Goal: Task Accomplishment & Management: Use online tool/utility

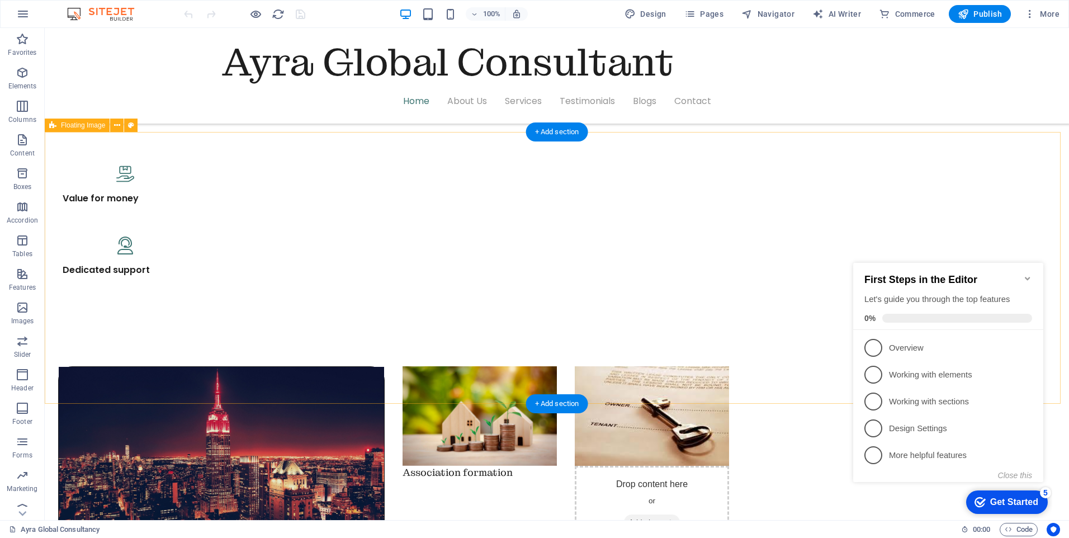
scroll to position [951, 0]
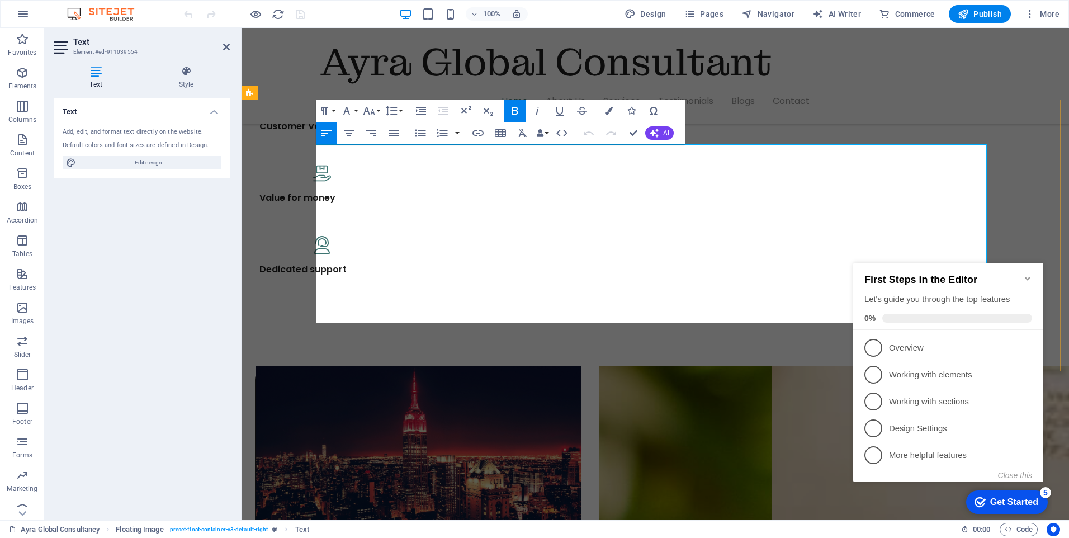
drag, startPoint x: 450, startPoint y: 153, endPoint x: 318, endPoint y: 152, distance: 132.5
click at [348, 129] on icon "button" at bounding box center [348, 132] width 13 height 13
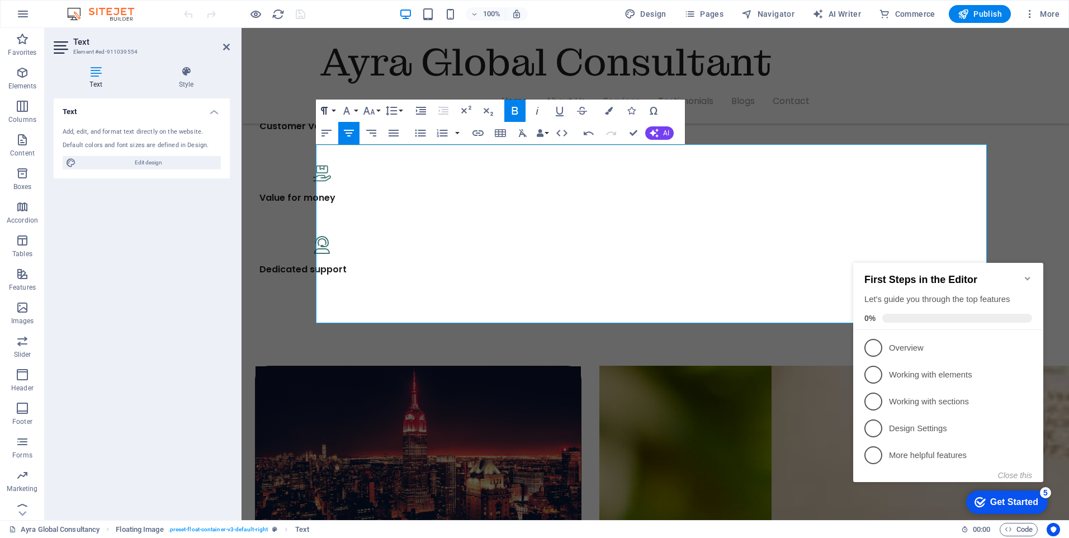
click at [335, 110] on button "Paragraph Format" at bounding box center [326, 111] width 21 height 22
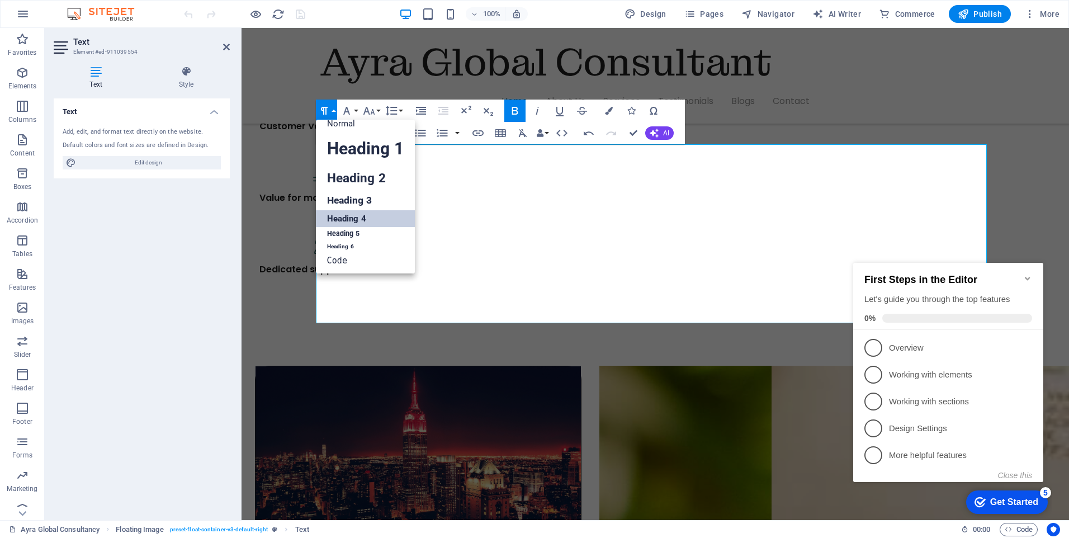
scroll to position [9, 0]
click at [341, 199] on link "Heading 3" at bounding box center [365, 201] width 99 height 20
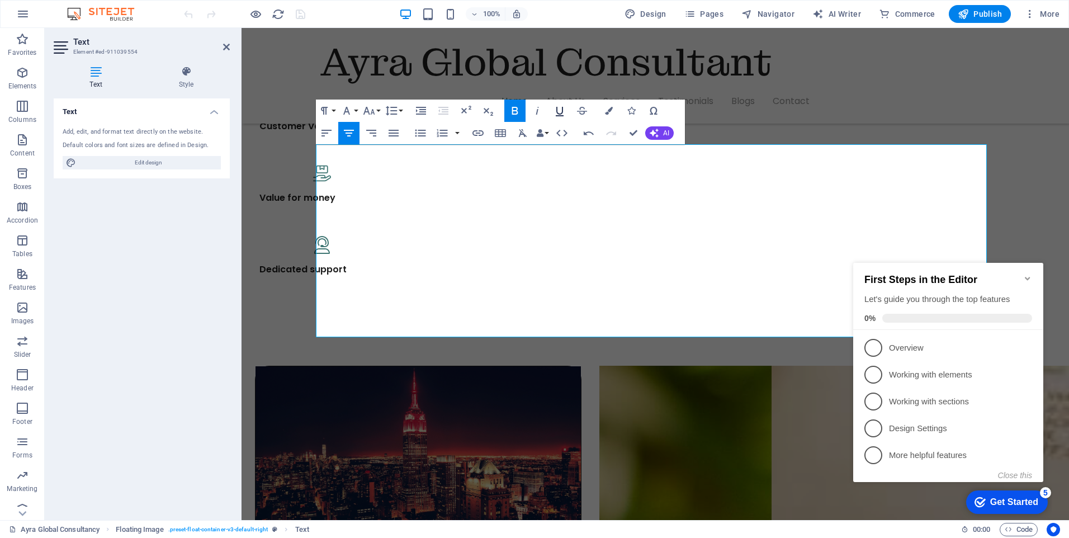
click at [561, 111] on icon "button" at bounding box center [559, 110] width 13 height 13
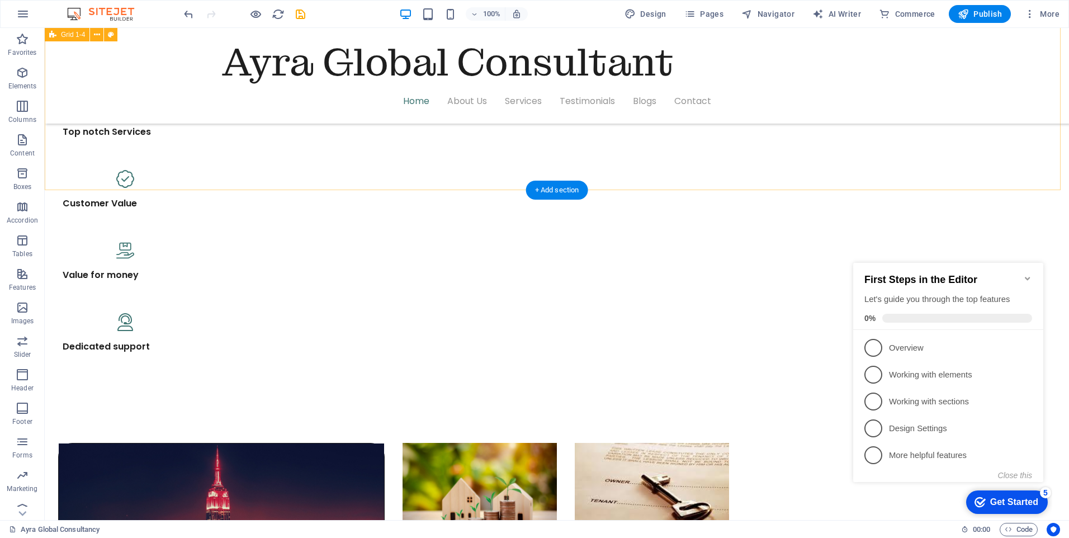
scroll to position [839, 0]
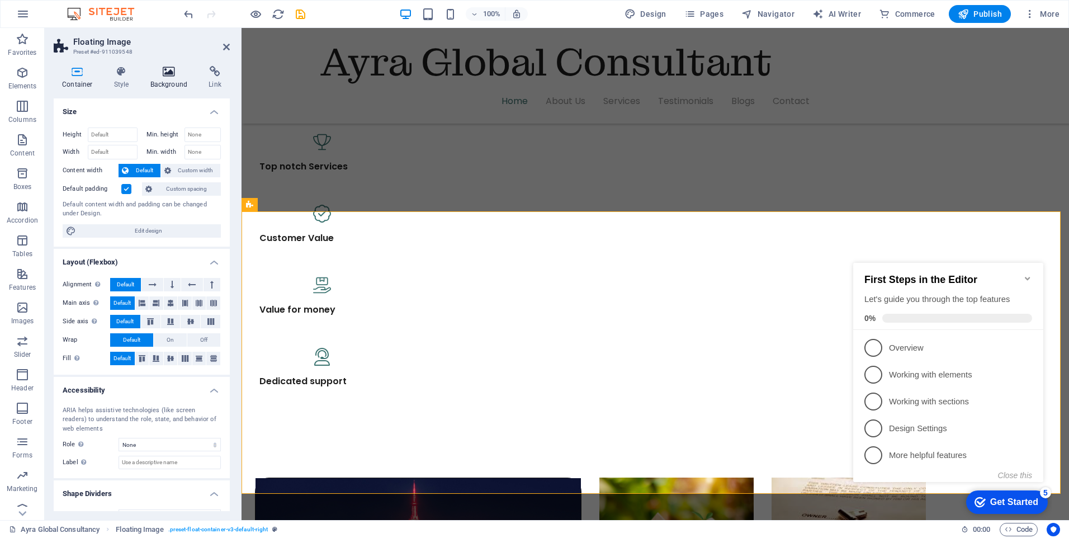
click at [163, 72] on icon at bounding box center [169, 71] width 54 height 11
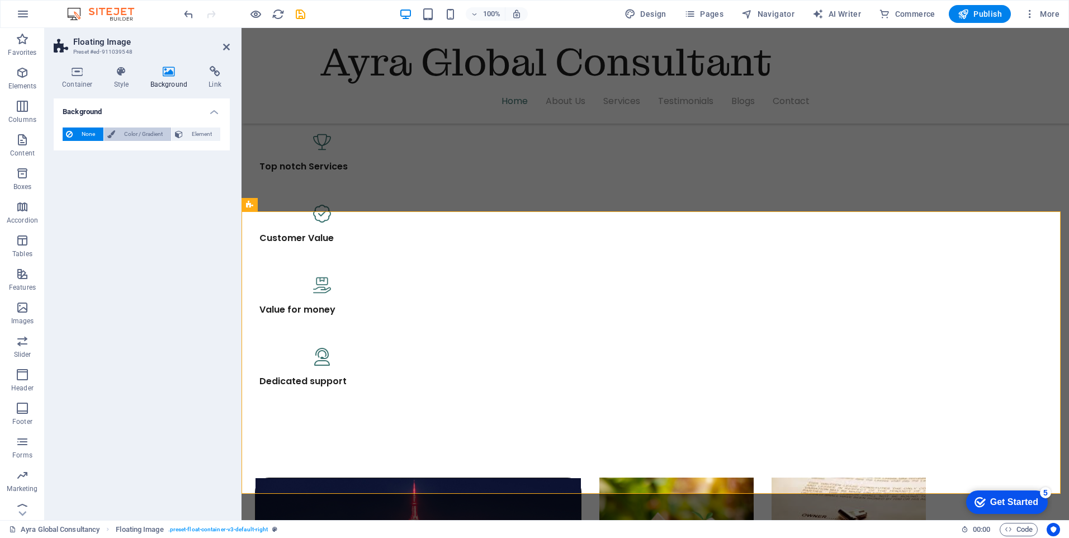
click at [144, 134] on span "Color / Gradient" at bounding box center [143, 133] width 49 height 13
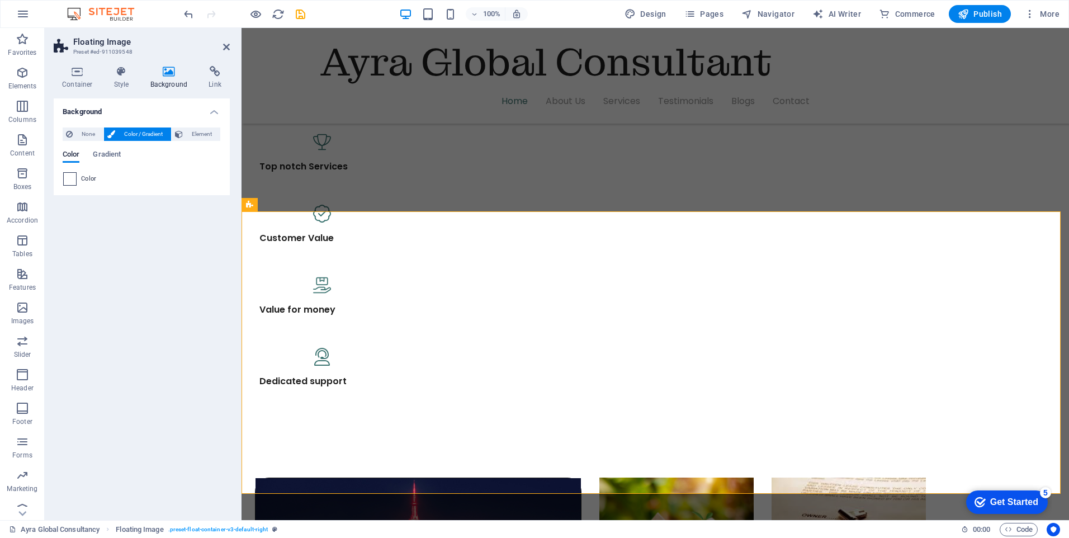
click at [72, 177] on span at bounding box center [70, 179] width 12 height 12
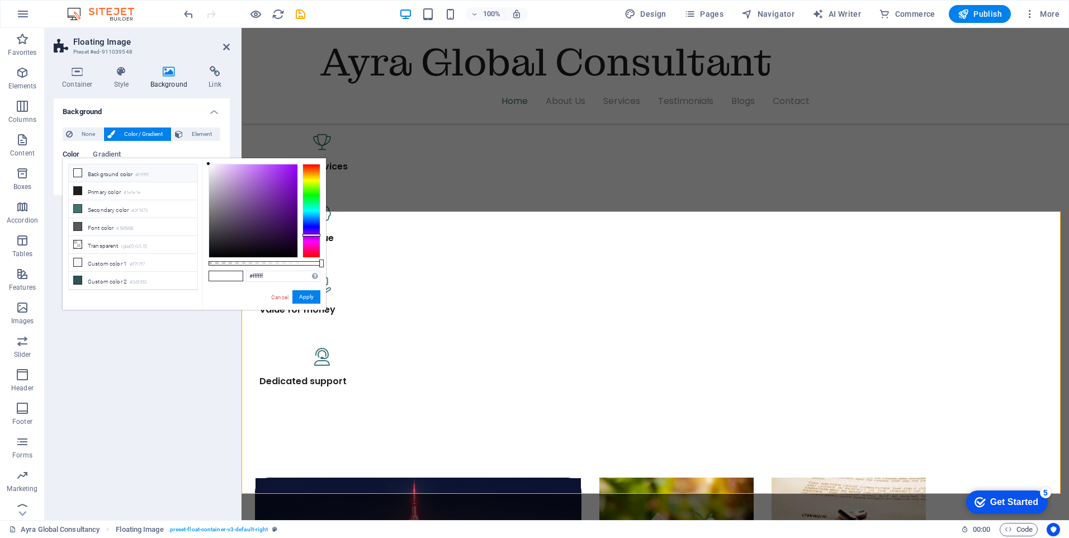
click at [314, 235] on div at bounding box center [311, 211] width 18 height 94
click at [258, 177] on div at bounding box center [253, 210] width 88 height 93
click at [283, 173] on div at bounding box center [253, 210] width 88 height 93
click at [249, 168] on div at bounding box center [253, 210] width 88 height 93
click at [248, 176] on div at bounding box center [253, 210] width 88 height 93
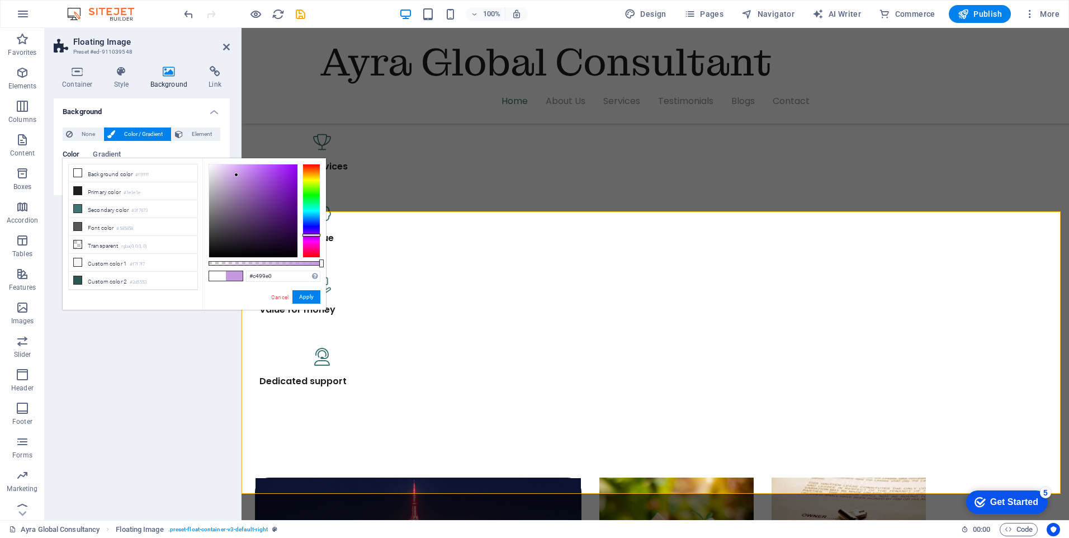
click at [237, 175] on div at bounding box center [253, 210] width 88 height 93
click at [229, 167] on div at bounding box center [253, 210] width 88 height 93
click at [226, 170] on div at bounding box center [253, 210] width 88 height 93
click at [219, 192] on div at bounding box center [253, 210] width 88 height 93
click at [223, 205] on div at bounding box center [253, 210] width 88 height 93
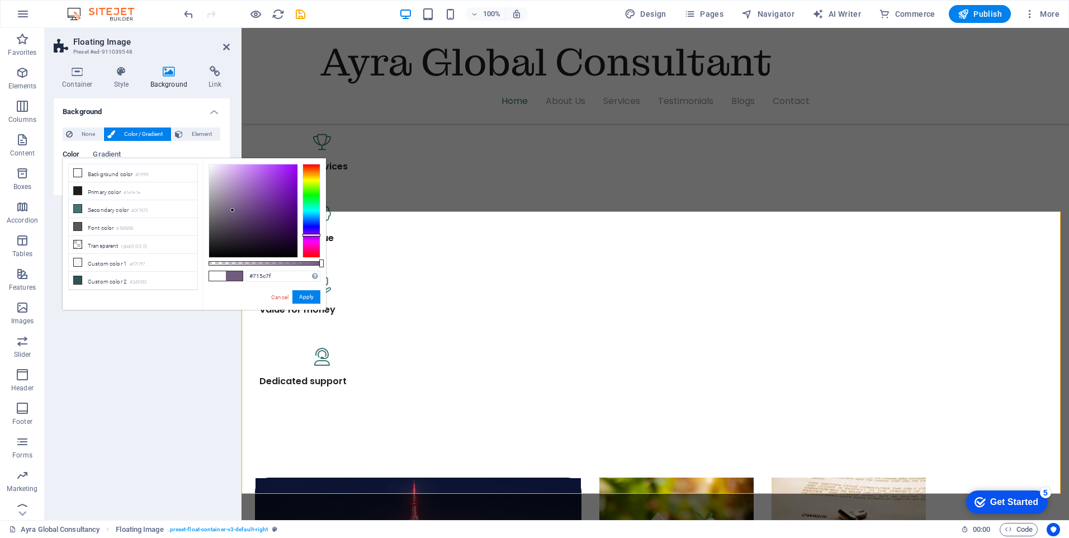
click at [233, 210] on div at bounding box center [253, 210] width 88 height 93
click at [239, 220] on div at bounding box center [253, 210] width 88 height 93
click at [239, 201] on div at bounding box center [253, 210] width 88 height 93
click at [243, 183] on div at bounding box center [253, 210] width 88 height 93
click at [240, 170] on div at bounding box center [253, 210] width 88 height 93
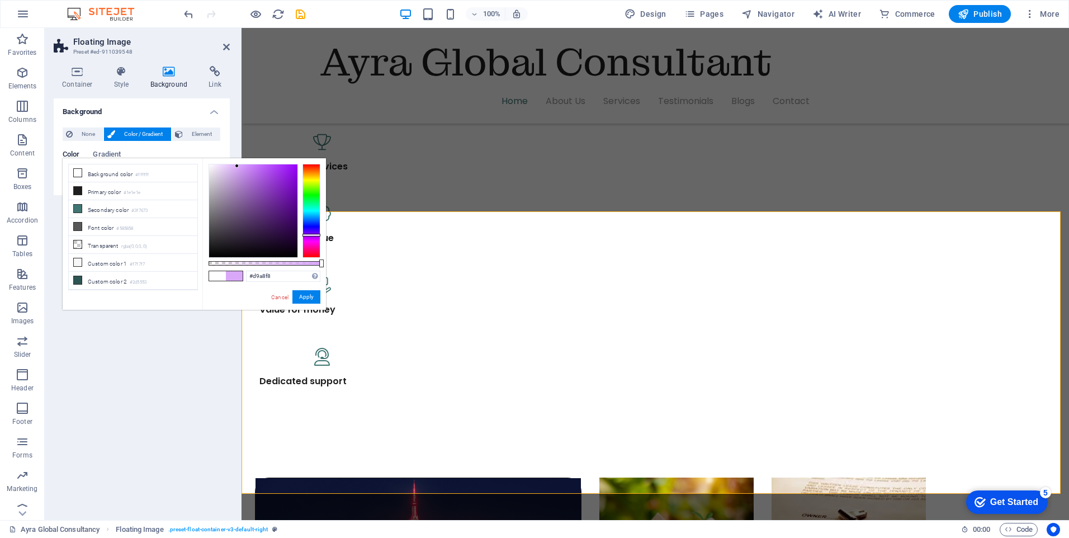
click at [237, 166] on div at bounding box center [253, 210] width 88 height 93
click at [228, 168] on div at bounding box center [253, 210] width 88 height 93
click at [221, 176] on div at bounding box center [253, 210] width 88 height 93
click at [220, 183] on div at bounding box center [253, 210] width 88 height 93
click at [219, 192] on div at bounding box center [253, 210] width 88 height 93
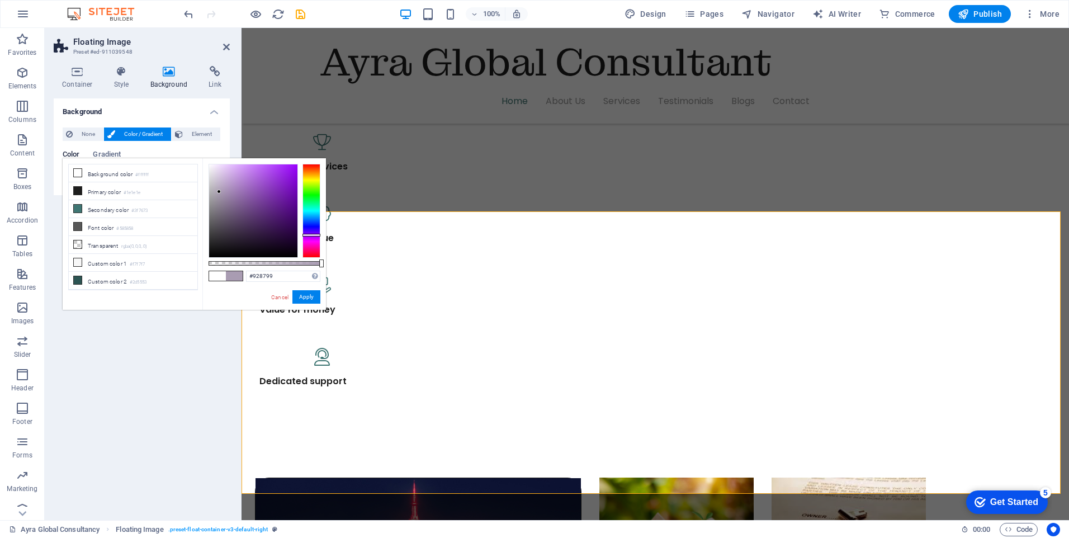
click at [219, 201] on div at bounding box center [253, 210] width 88 height 93
click at [225, 216] on div at bounding box center [253, 210] width 88 height 93
click at [253, 229] on div at bounding box center [253, 210] width 88 height 93
click at [275, 236] on div at bounding box center [253, 210] width 88 height 93
click at [286, 229] on div at bounding box center [253, 210] width 88 height 93
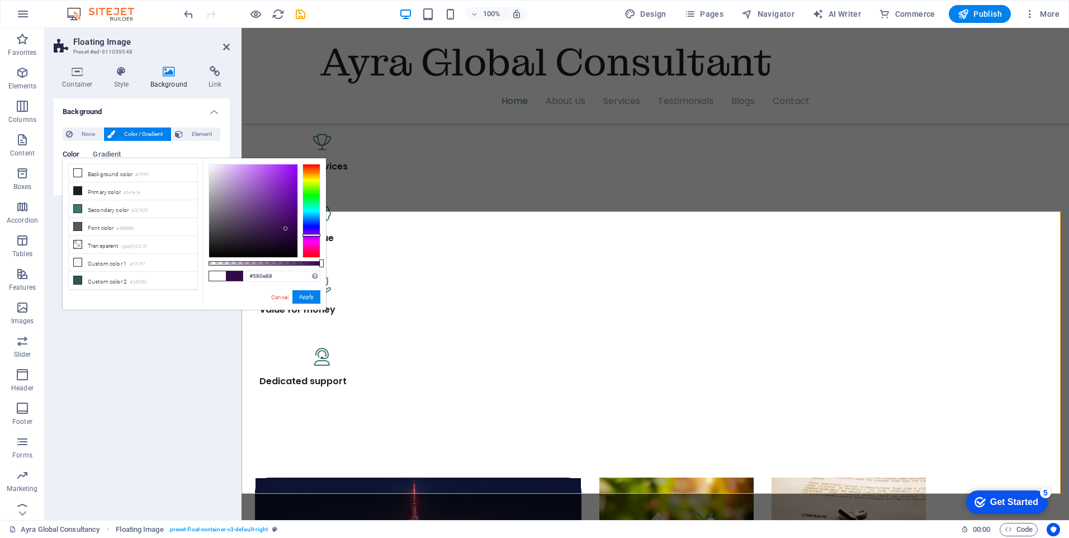
click at [288, 207] on div at bounding box center [253, 210] width 88 height 93
click at [292, 191] on div at bounding box center [253, 210] width 88 height 93
click at [291, 181] on div at bounding box center [253, 210] width 88 height 93
click at [290, 166] on div at bounding box center [253, 210] width 88 height 93
click at [286, 166] on div at bounding box center [253, 210] width 88 height 93
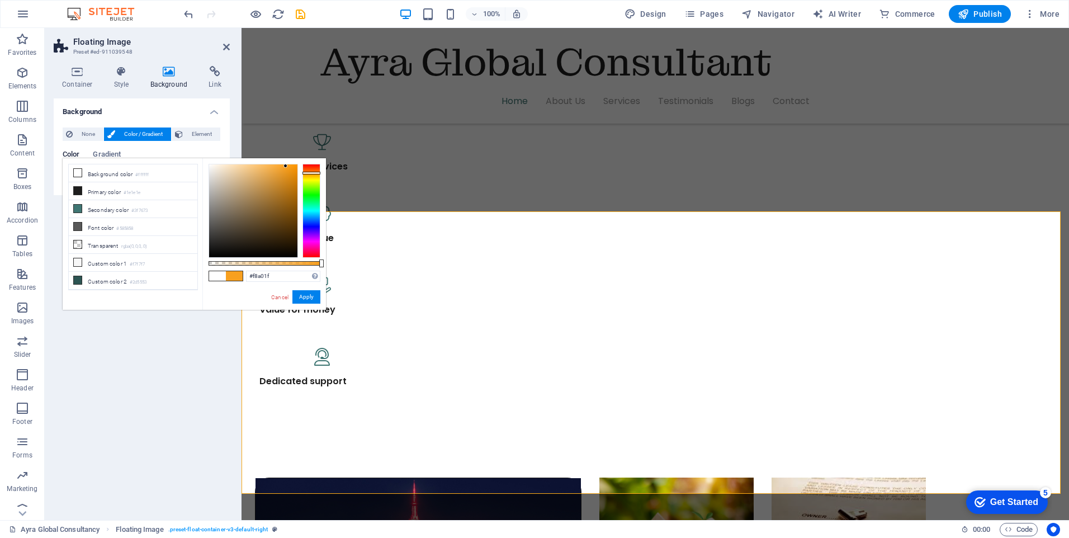
click at [309, 173] on div at bounding box center [311, 211] width 18 height 94
click at [310, 169] on div at bounding box center [311, 211] width 18 height 94
click at [311, 167] on div at bounding box center [311, 211] width 18 height 94
click at [311, 162] on div "#f84a1f Supported formats #0852ed rgb(8, 82, 237) rgba(8, 82, 237, 90%) hsv(221…" at bounding box center [264, 315] width 124 height 314
click at [266, 195] on div at bounding box center [253, 210] width 88 height 93
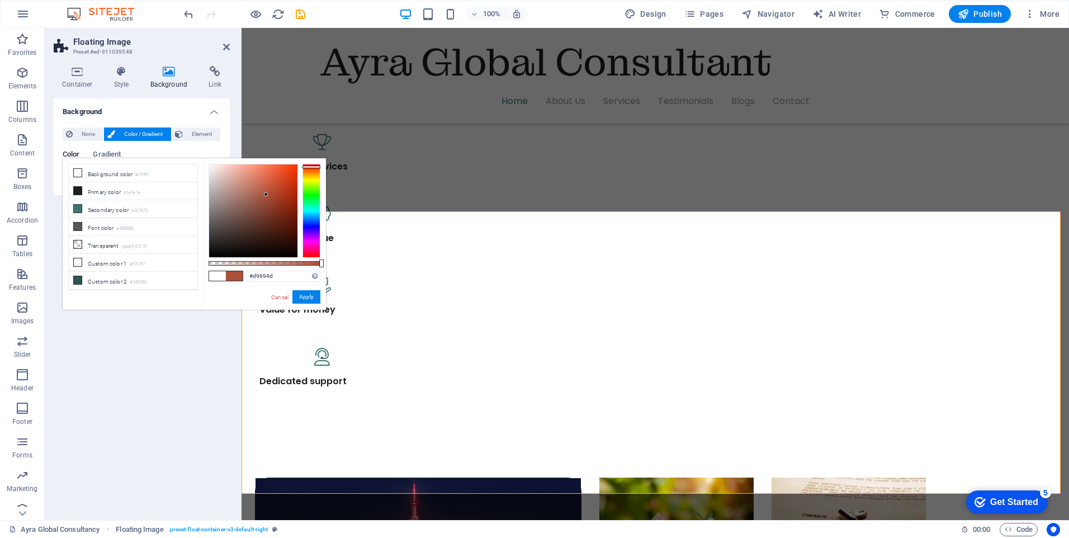
click at [266, 177] on div at bounding box center [253, 210] width 88 height 93
click at [250, 178] on div at bounding box center [253, 210] width 88 height 93
click at [241, 178] on div at bounding box center [253, 210] width 88 height 93
click at [241, 178] on div at bounding box center [241, 178] width 4 height 4
click at [240, 181] on div at bounding box center [253, 210] width 88 height 93
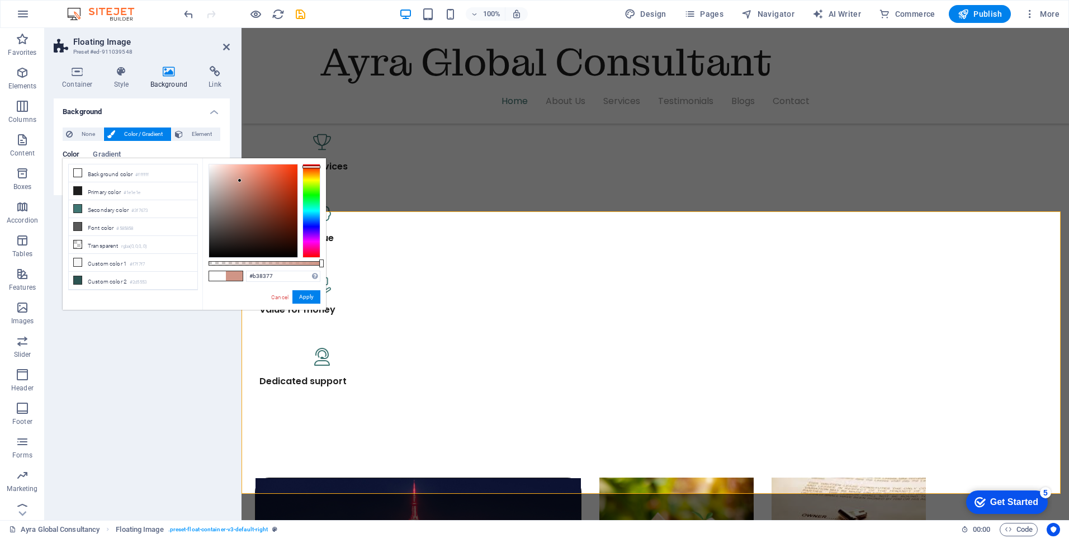
click at [238, 191] on div at bounding box center [253, 210] width 88 height 93
click at [236, 192] on div at bounding box center [253, 210] width 88 height 93
click at [233, 170] on div at bounding box center [253, 210] width 88 height 93
click at [237, 161] on div "#edb9ad Supported formats #0852ed rgb(8, 82, 237) rgba(8, 82, 237, 90%) hsv(221…" at bounding box center [264, 315] width 124 height 314
click at [247, 159] on div "#edb9ad Supported formats #0852ed rgb(8, 82, 237) rgba(8, 82, 237, 90%) hsv(221…" at bounding box center [264, 315] width 124 height 314
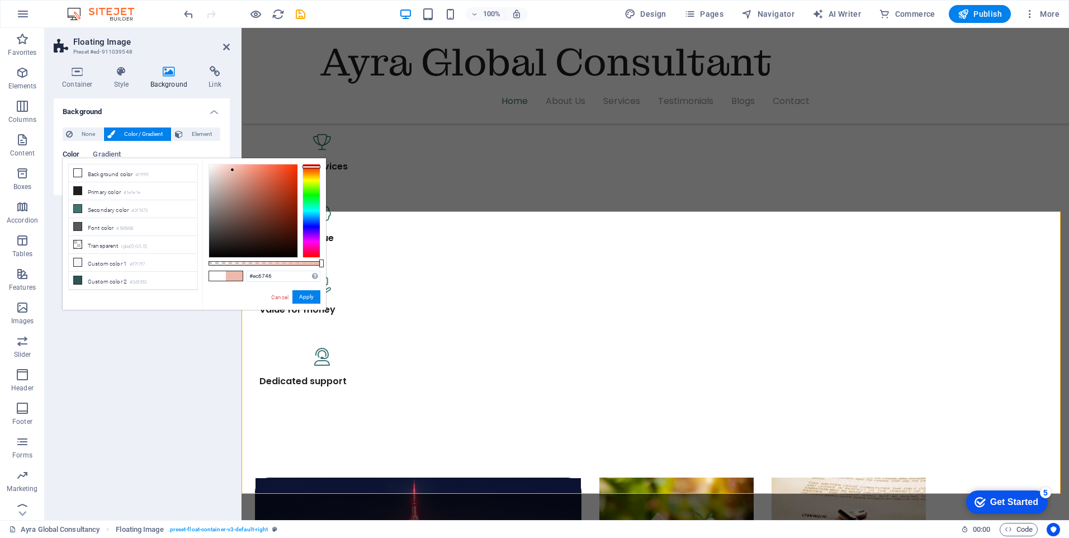
click at [271, 171] on div at bounding box center [253, 210] width 88 height 93
click at [276, 198] on div at bounding box center [253, 210] width 88 height 93
click at [277, 216] on div at bounding box center [253, 210] width 88 height 93
click at [277, 230] on div at bounding box center [253, 210] width 88 height 93
click at [277, 239] on div at bounding box center [253, 210] width 88 height 93
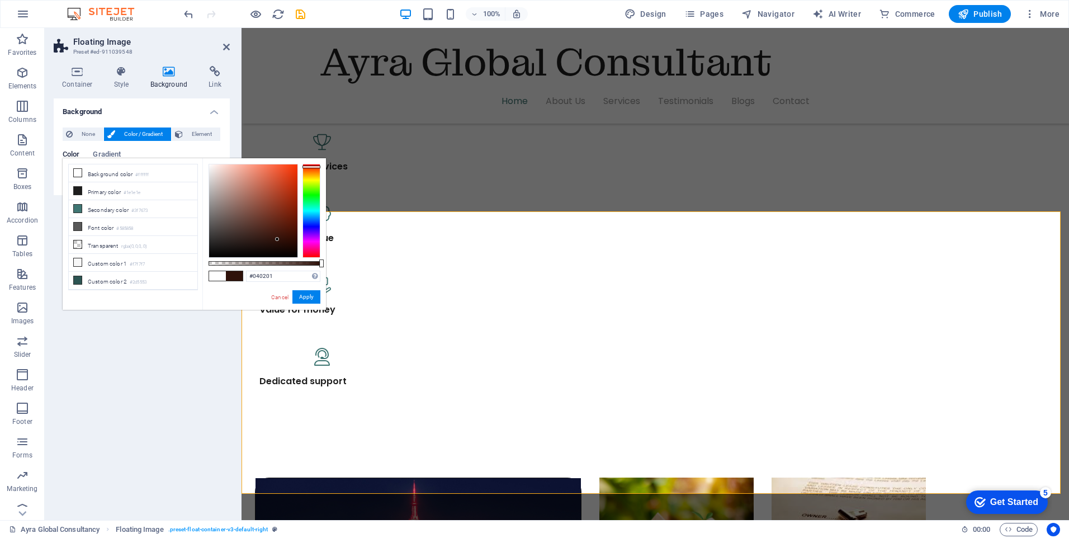
click at [276, 255] on div at bounding box center [253, 210] width 88 height 93
click at [275, 266] on div "#040201 Supported formats #0852ed rgb(8, 82, 237) rgba(8, 82, 237, 90%) hsv(221…" at bounding box center [264, 315] width 124 height 314
click at [248, 245] on div at bounding box center [253, 210] width 88 height 93
click at [244, 228] on div at bounding box center [253, 210] width 88 height 93
click at [235, 206] on div at bounding box center [253, 210] width 88 height 93
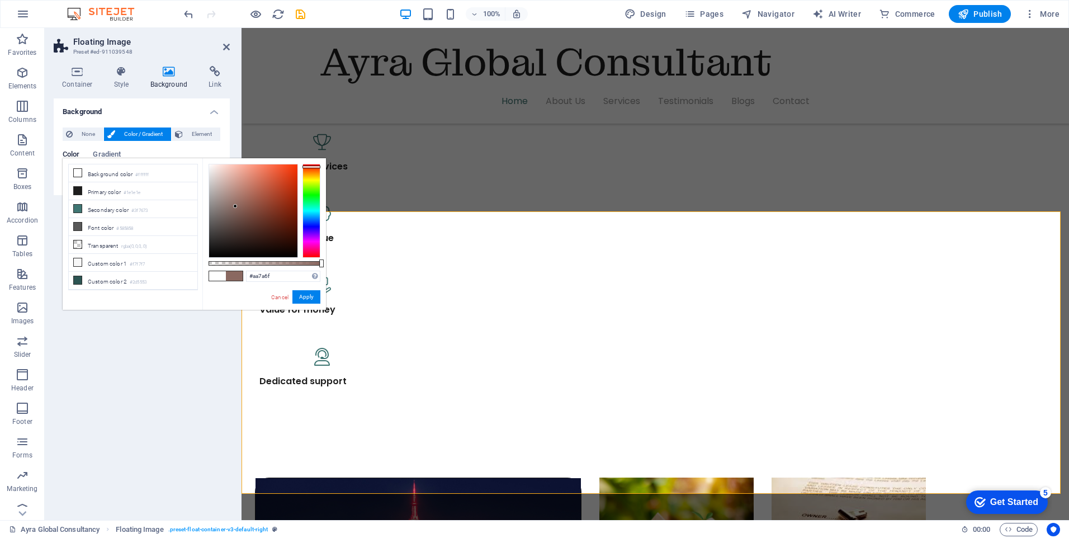
click at [239, 195] on div at bounding box center [253, 210] width 88 height 93
click at [256, 185] on div at bounding box center [253, 210] width 88 height 93
click at [252, 170] on div at bounding box center [253, 210] width 88 height 93
click at [238, 169] on div at bounding box center [253, 210] width 88 height 93
click at [231, 169] on div at bounding box center [253, 210] width 88 height 93
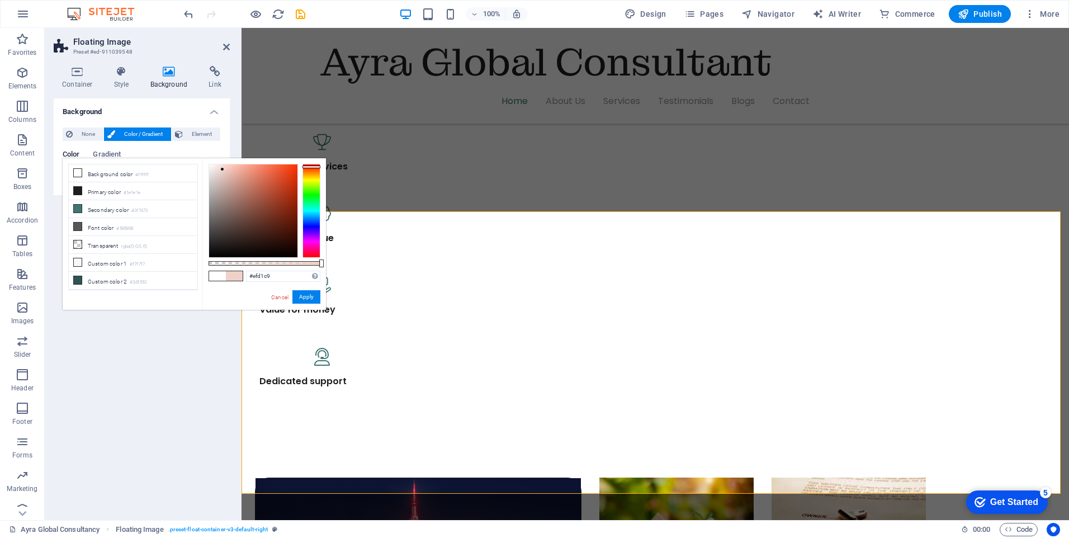
click at [223, 169] on div at bounding box center [253, 210] width 88 height 93
click at [218, 175] on div at bounding box center [253, 210] width 88 height 93
click at [214, 175] on div at bounding box center [253, 210] width 88 height 93
type input "#060100"
click at [292, 254] on div at bounding box center [253, 210] width 88 height 93
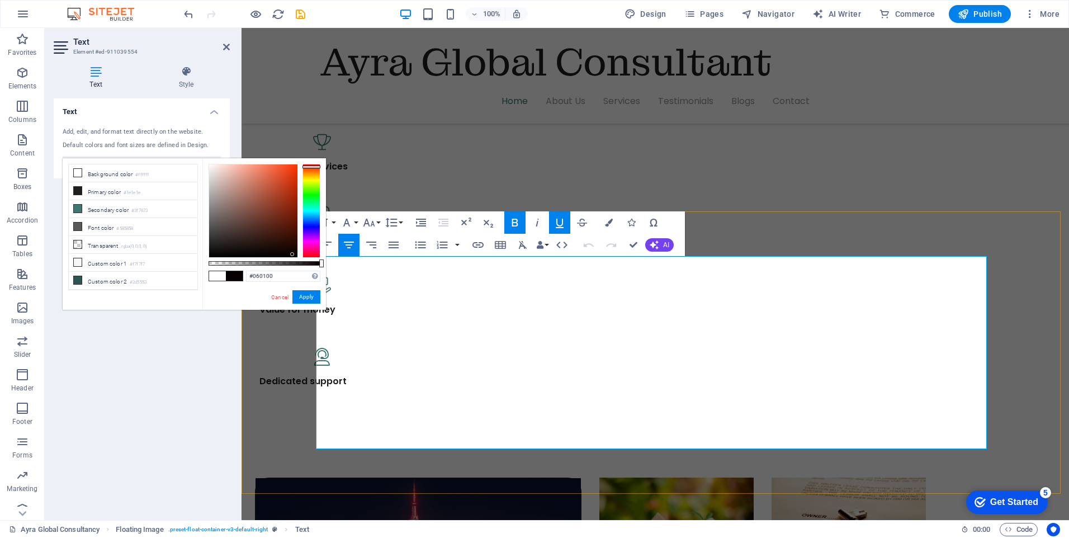
click at [611, 221] on icon "button" at bounding box center [609, 223] width 8 height 8
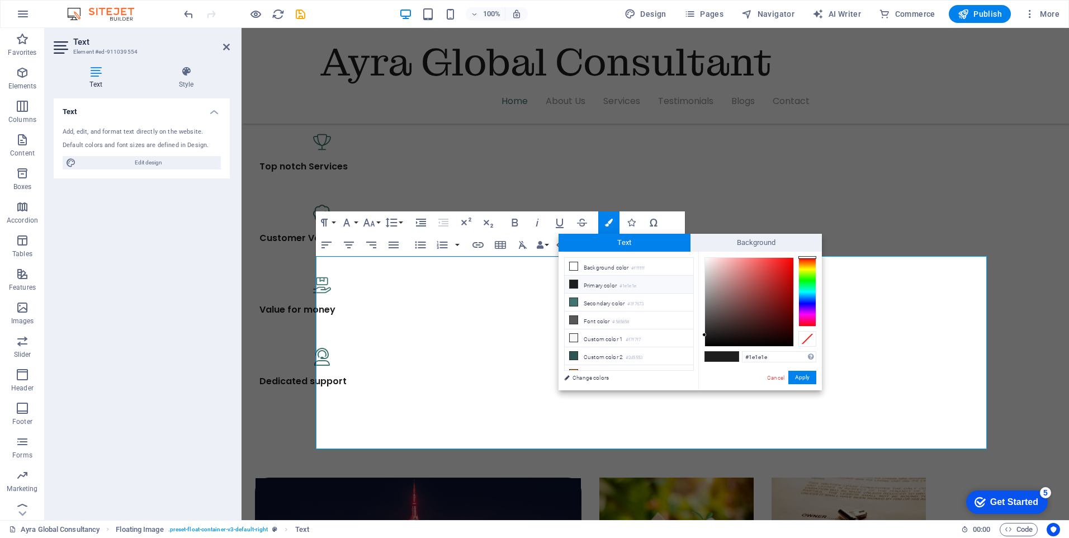
click at [809, 271] on div at bounding box center [807, 291] width 18 height 69
type input "#bdda5c"
click at [755, 270] on div at bounding box center [749, 302] width 88 height 88
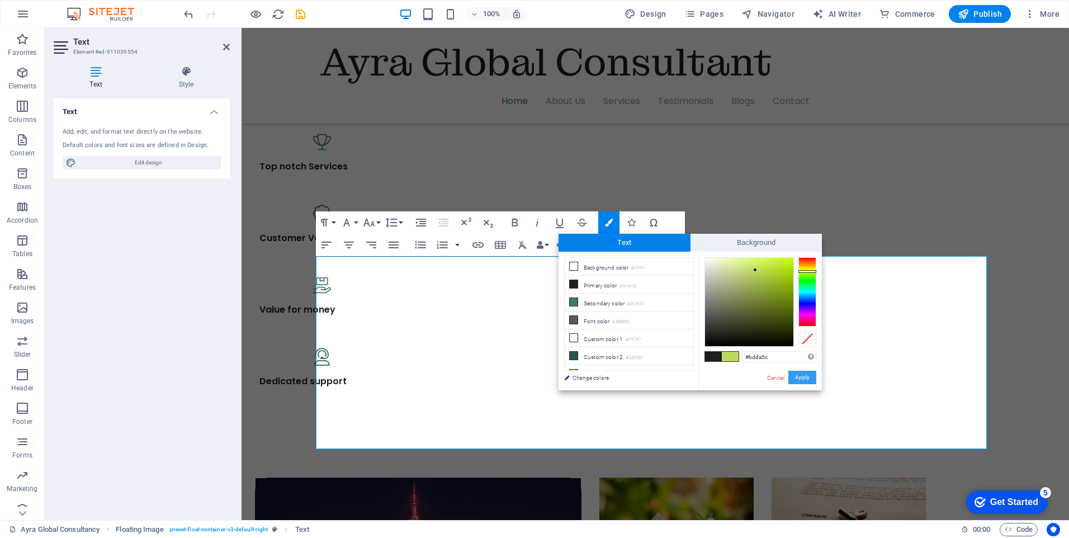
click at [803, 380] on button "Apply" at bounding box center [802, 377] width 28 height 13
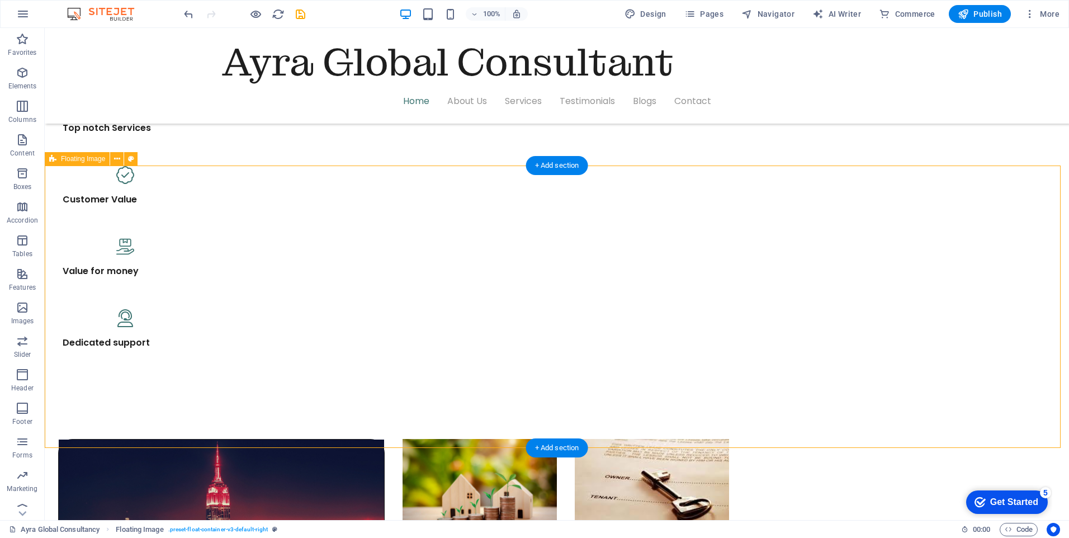
scroll to position [895, 0]
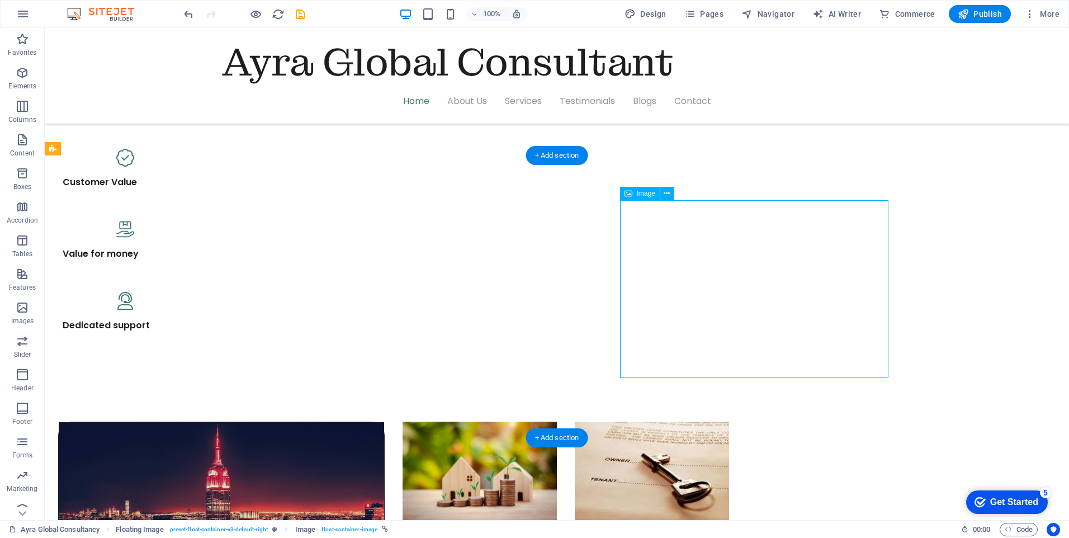
select select "%"
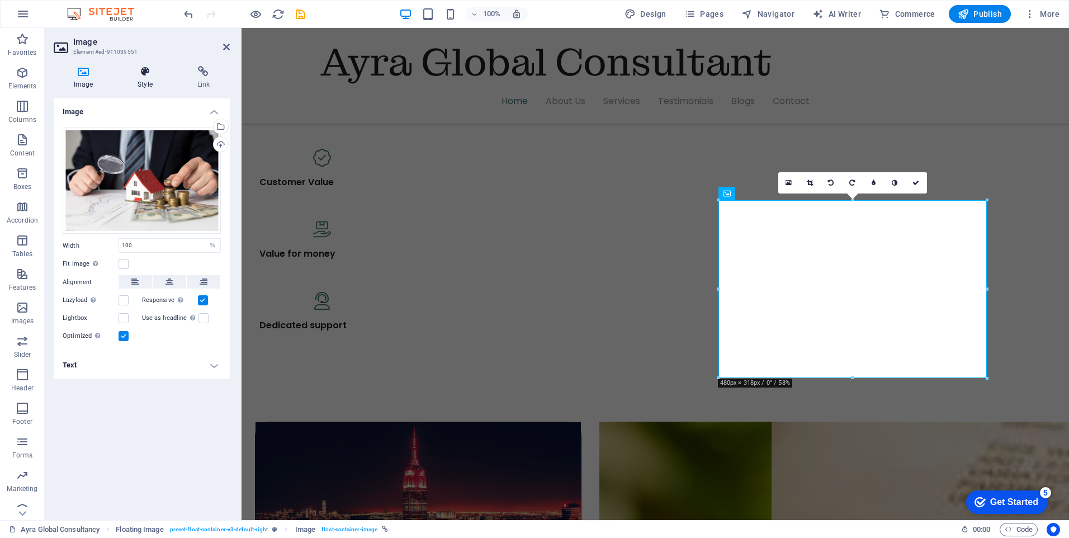
click at [138, 75] on icon at bounding box center [144, 71] width 55 height 11
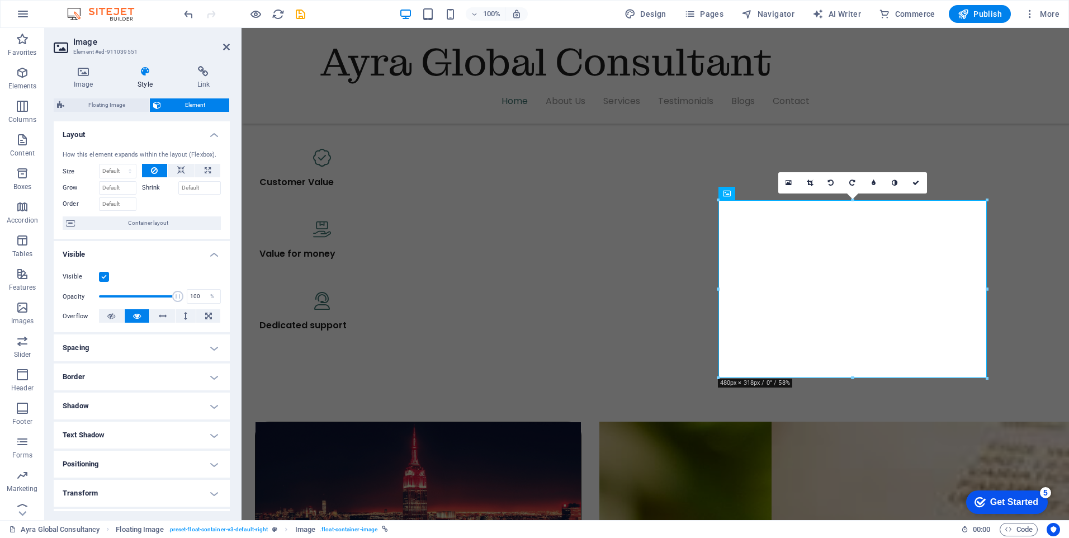
click at [212, 377] on h4 "Border" at bounding box center [142, 376] width 176 height 27
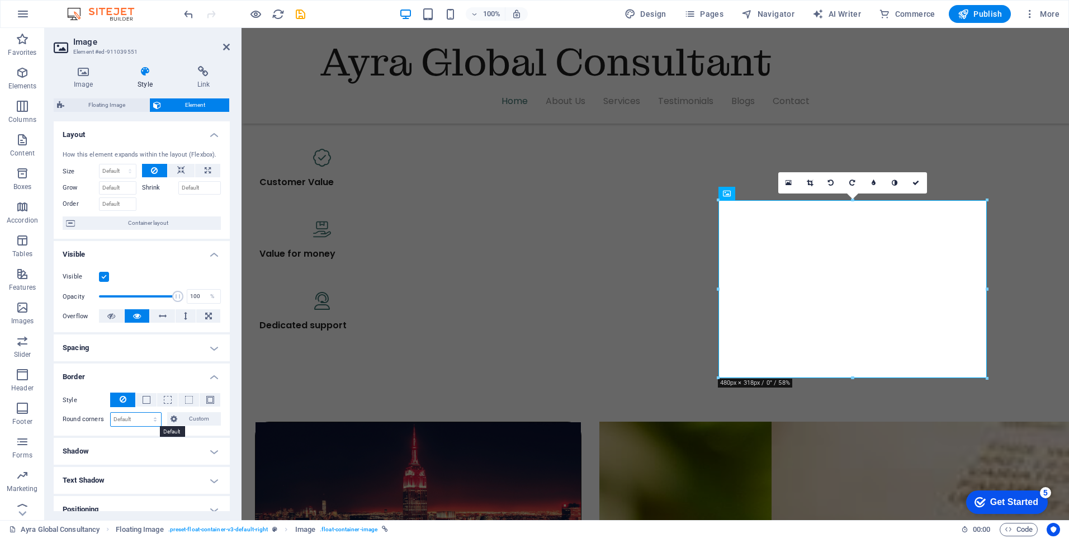
click at [147, 417] on select "Default px rem % vh vw Custom" at bounding box center [136, 419] width 50 height 13
select select "px"
click at [144, 413] on select "Default px rem % vh vw Custom" at bounding box center [136, 419] width 50 height 13
click at [126, 418] on input "25" at bounding box center [136, 419] width 50 height 13
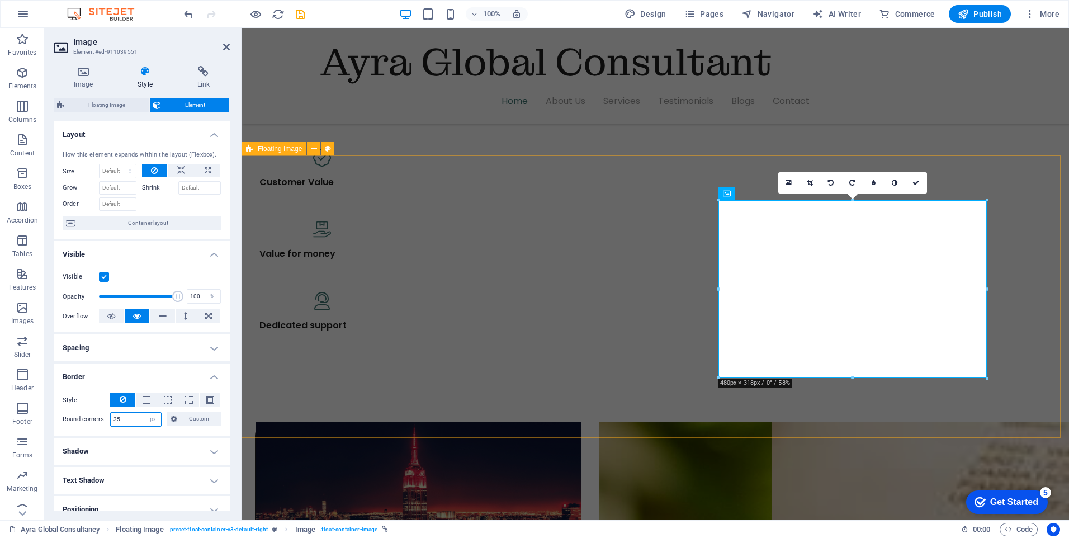
type input "35"
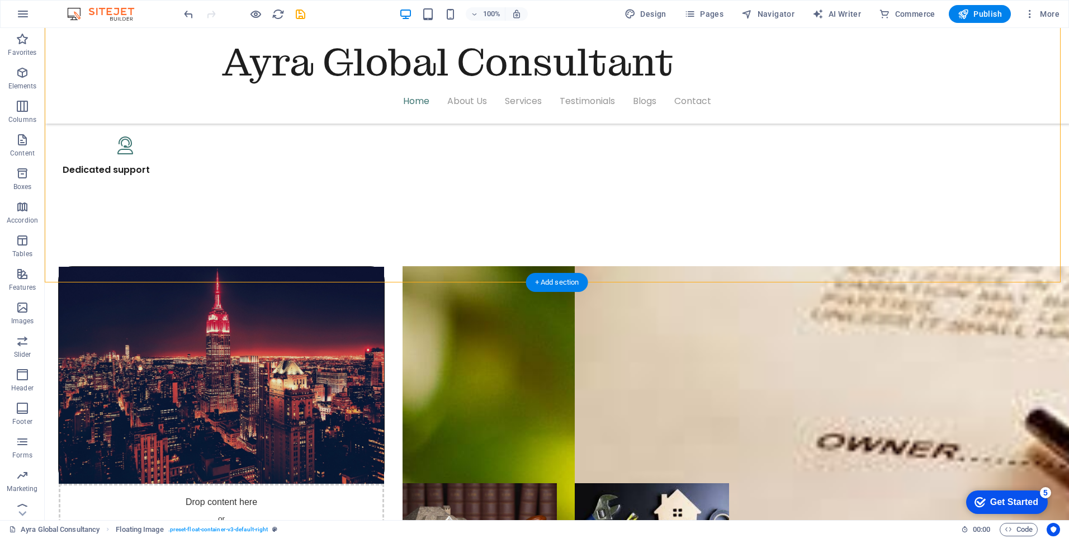
scroll to position [1062, 0]
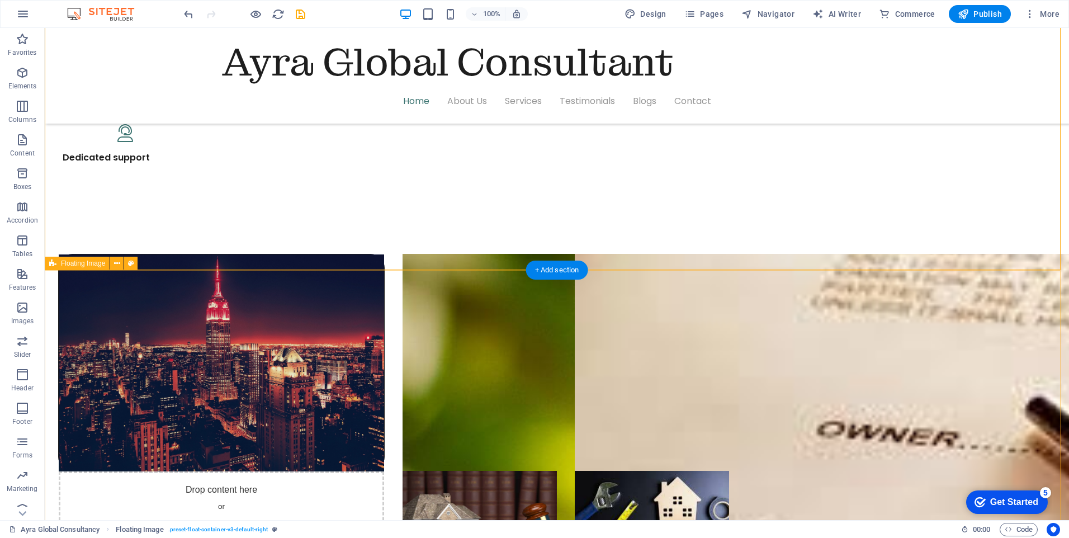
click at [111, 301] on div "Plot Management Plot management gsgasgas\sgsdagsdag\sdag gsdgsgds dsg dsg sdg d…" at bounding box center [601, 302] width 1024 height 492
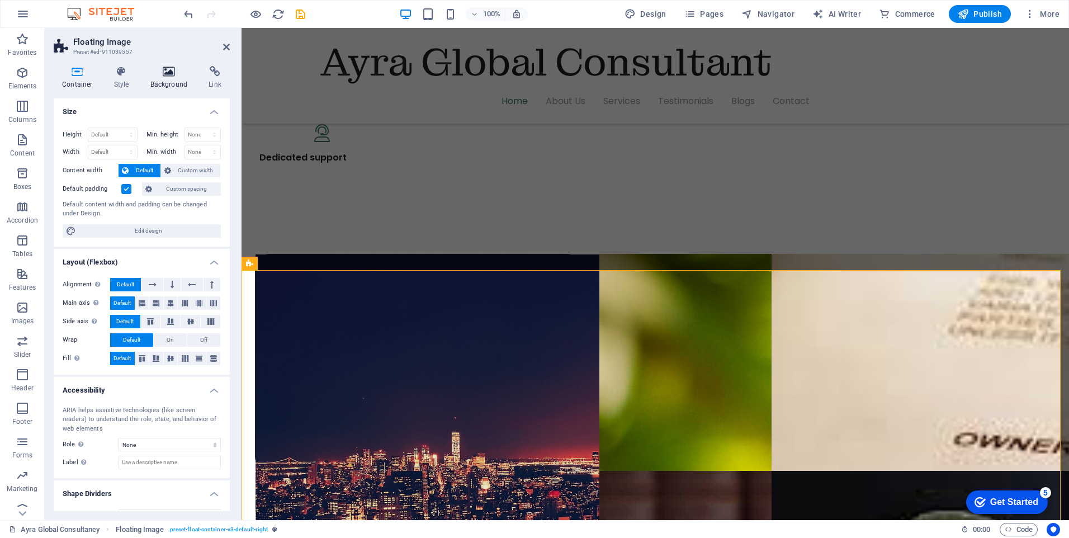
click at [172, 78] on h4 "Background" at bounding box center [171, 77] width 59 height 23
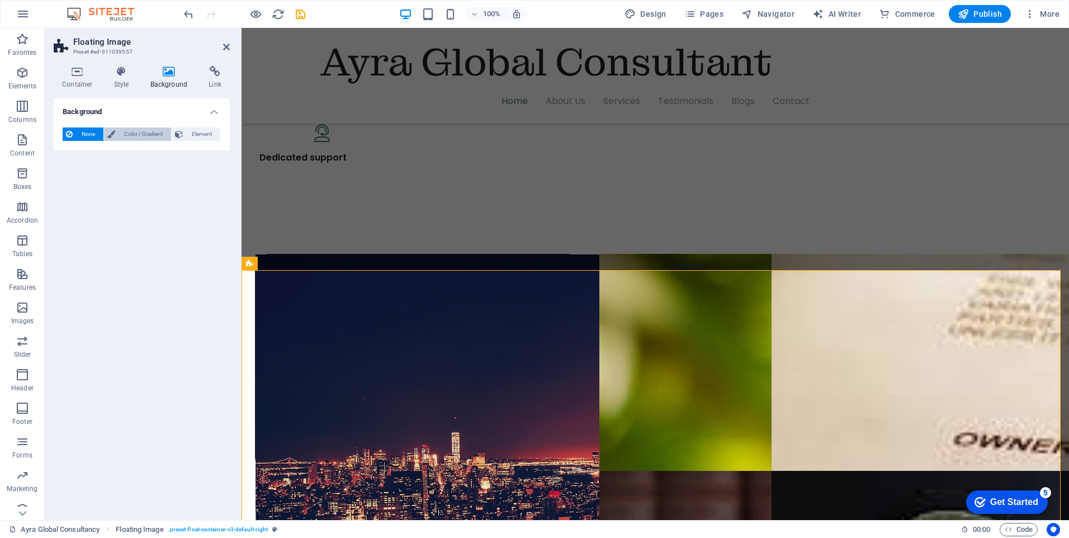
click at [134, 136] on span "Color / Gradient" at bounding box center [143, 133] width 49 height 13
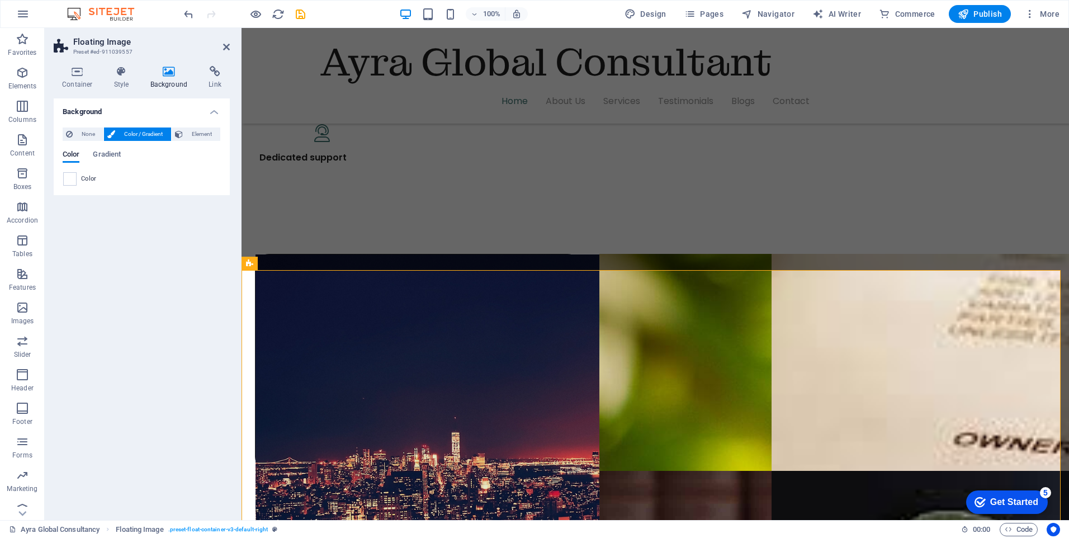
click at [90, 179] on span "Color" at bounding box center [89, 178] width 16 height 9
click at [70, 179] on span at bounding box center [70, 179] width 12 height 12
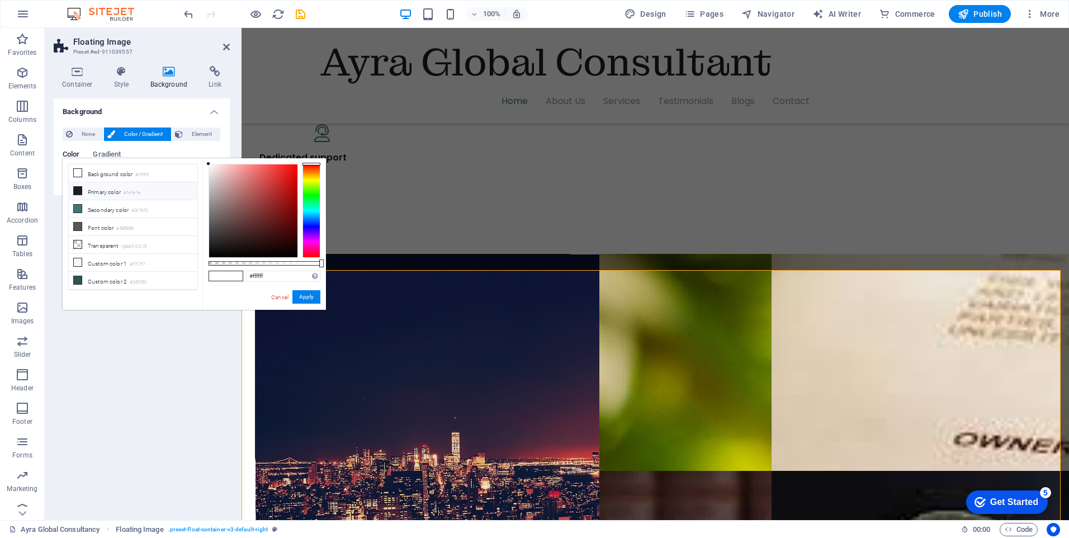
click at [75, 187] on icon at bounding box center [78, 191] width 8 height 8
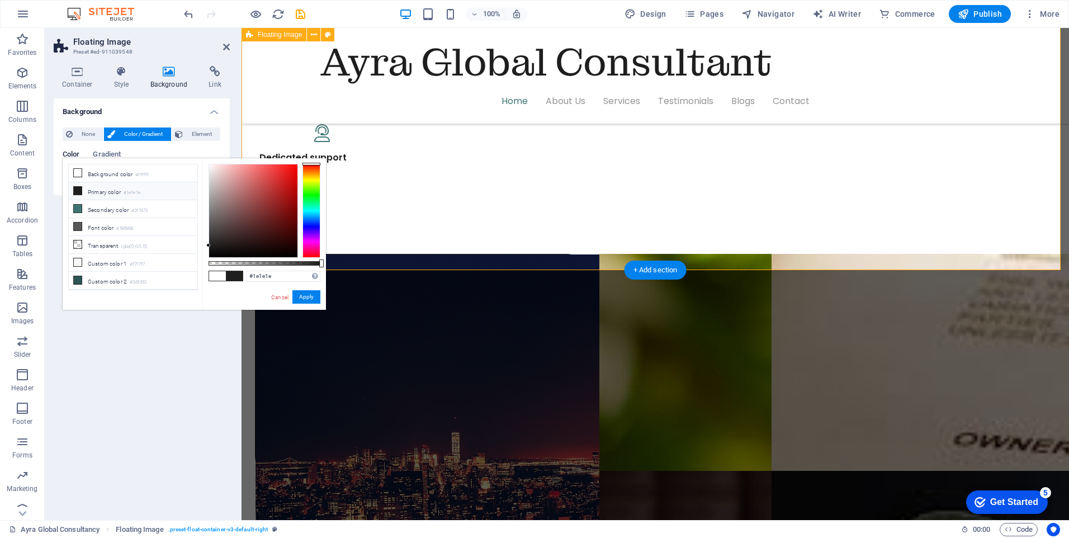
click at [284, 297] on link "Cancel" at bounding box center [280, 297] width 20 height 8
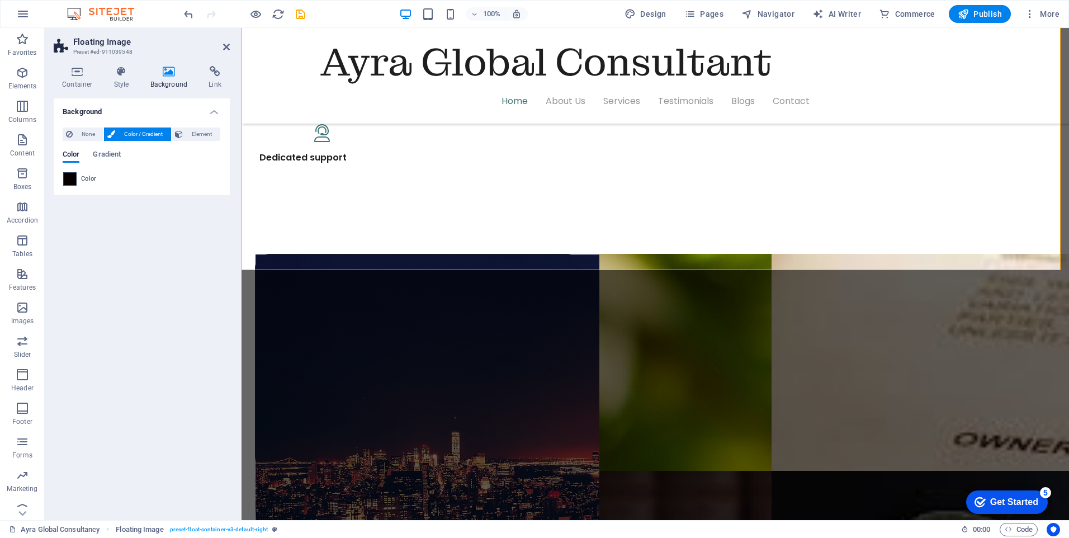
click at [68, 180] on span at bounding box center [70, 179] width 12 height 12
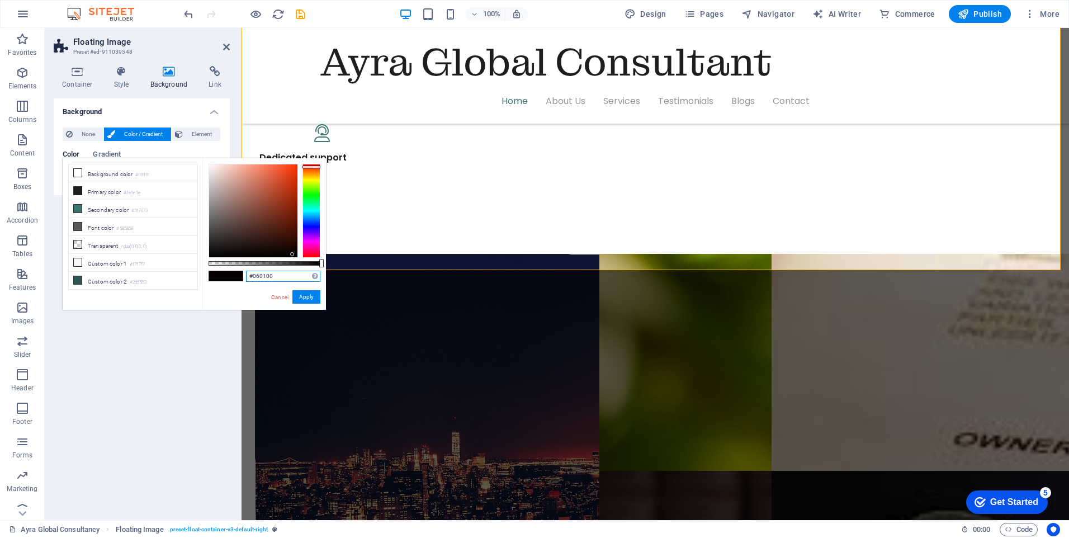
click at [268, 275] on input "#060100" at bounding box center [283, 276] width 74 height 11
click at [483, 342] on div "Plot Management Plot management gsgasgas\sgsdagsdag\sdag gsdgsgds dsg dsg sdg d…" at bounding box center [897, 302] width 828 height 492
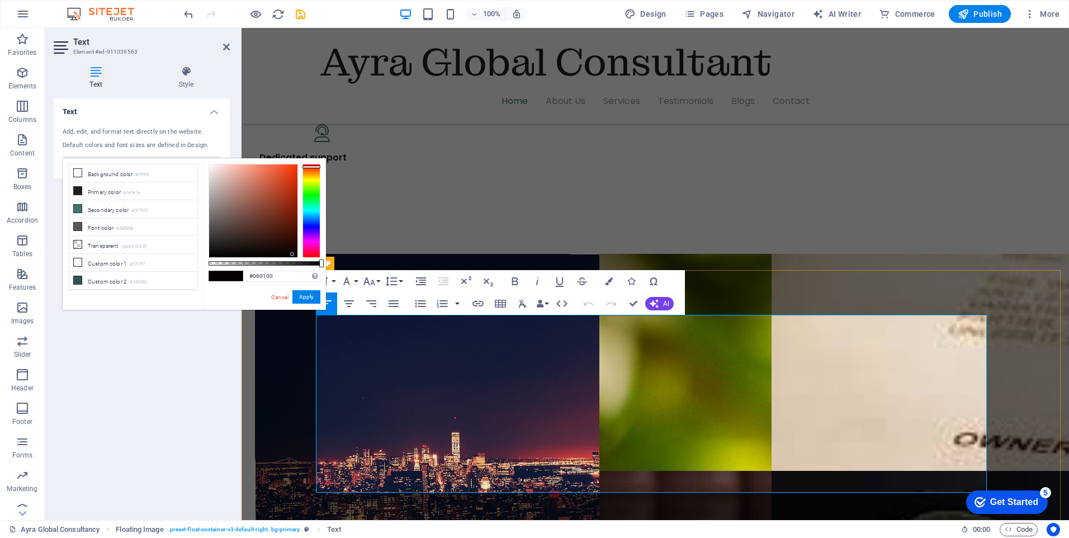
click at [483, 342] on div "Plot Management Plot management gsgasgas\sgsdagsdag\sdag gsdgsgds dsg dsg sdg d…" at bounding box center [897, 302] width 828 height 492
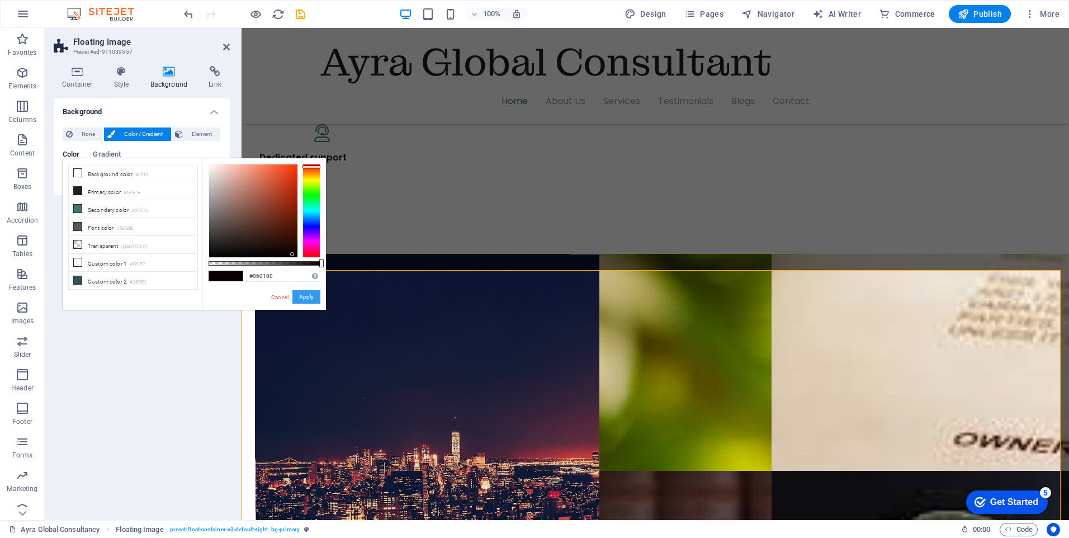
click at [312, 297] on button "Apply" at bounding box center [306, 296] width 28 height 13
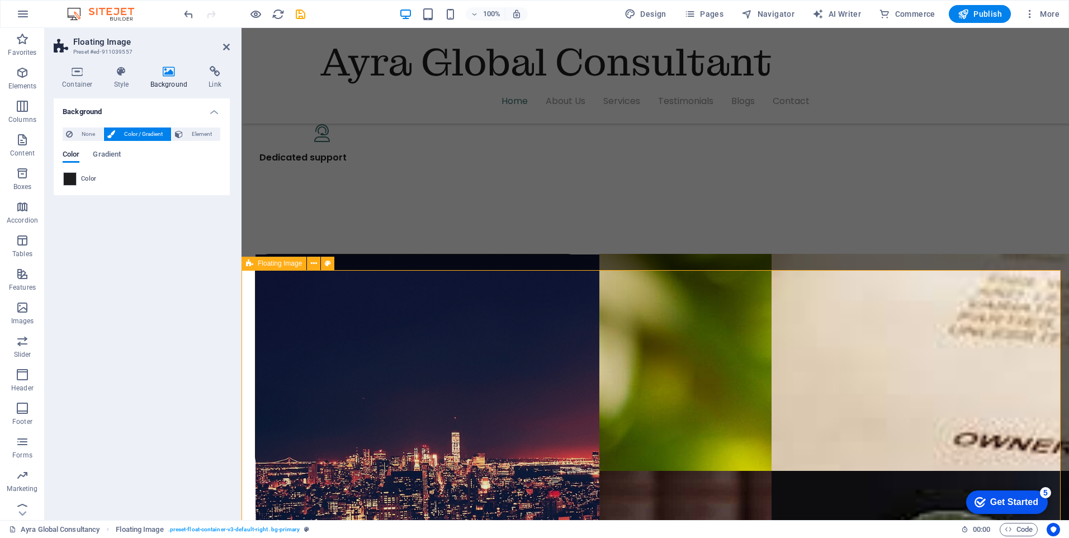
click at [483, 313] on div "Plot Management Plot management gsgasgas\sgsdagsdag\sdag gsdgsgds dsg dsg sdg d…" at bounding box center [897, 302] width 828 height 492
click at [63, 177] on div at bounding box center [69, 178] width 13 height 13
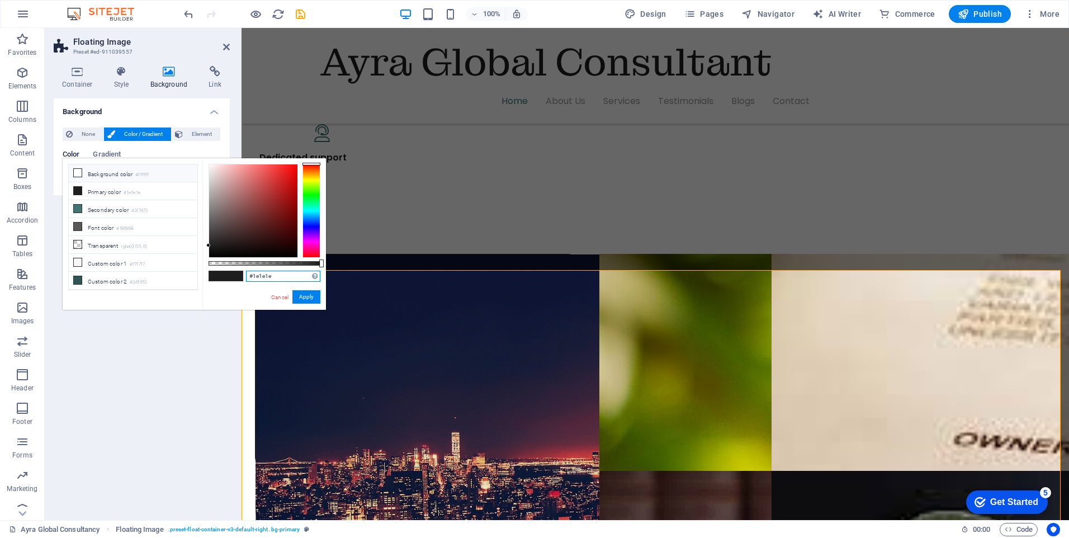
click at [275, 277] on input "#1e1e1e" at bounding box center [283, 276] width 74 height 11
paste input "#060100"
type input "#060100"
click at [314, 297] on button "Apply" at bounding box center [306, 296] width 28 height 13
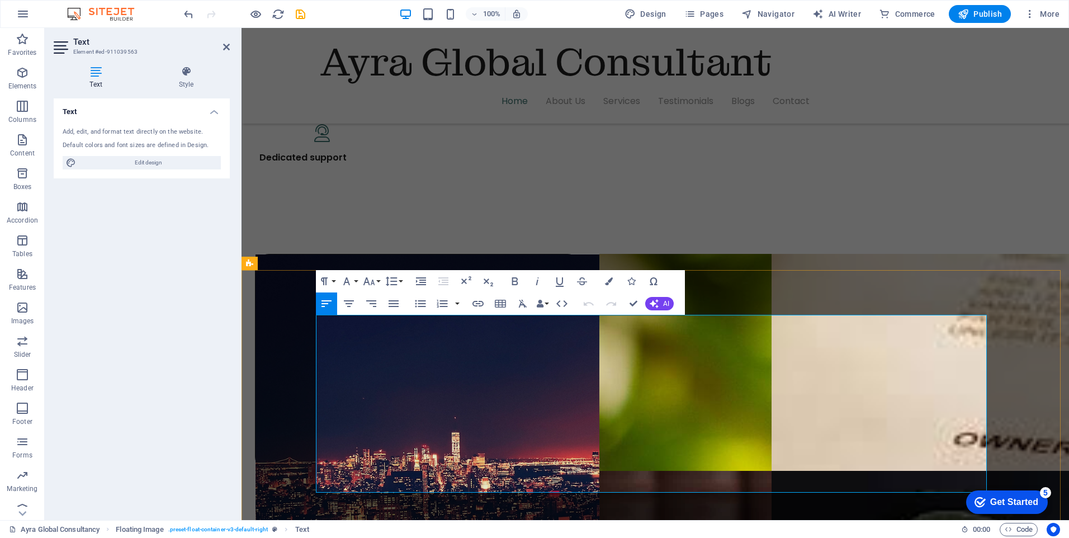
click at [349, 302] on icon "button" at bounding box center [348, 303] width 13 height 13
click at [518, 279] on icon "button" at bounding box center [514, 281] width 13 height 13
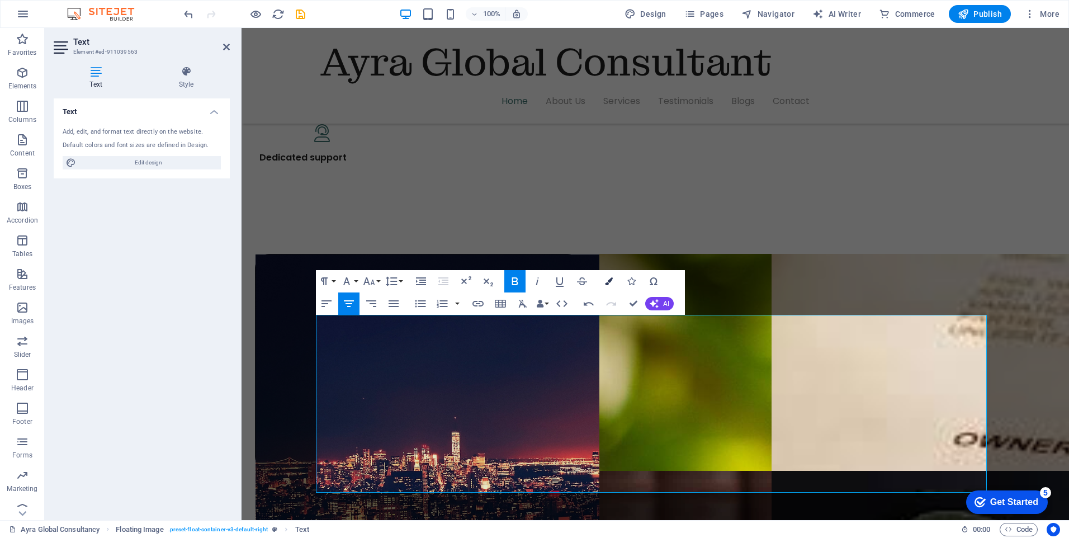
click at [612, 281] on icon "button" at bounding box center [609, 281] width 8 height 8
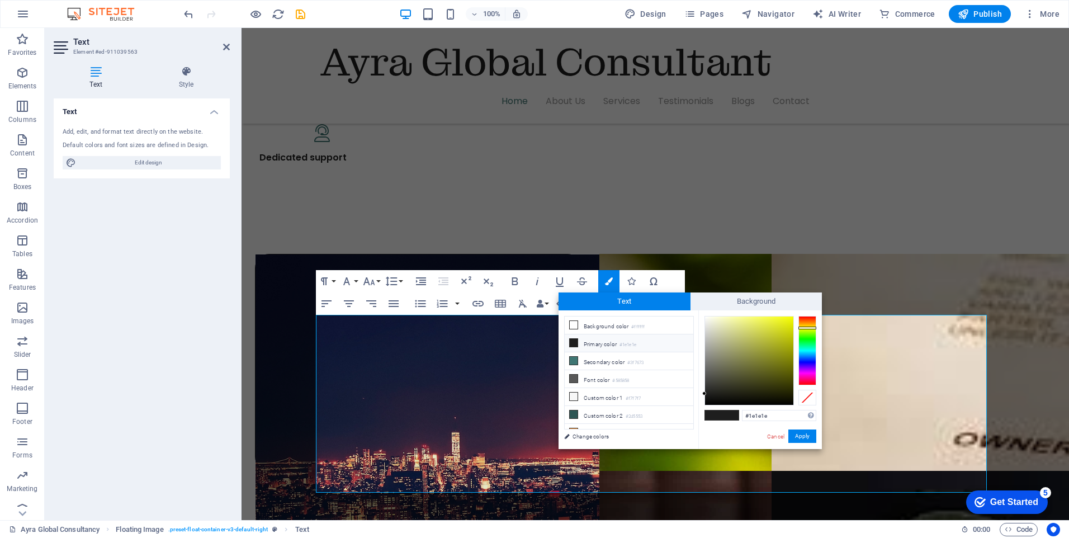
click at [807, 328] on div at bounding box center [807, 350] width 18 height 69
type input "#f1f74e"
click at [765, 319] on div at bounding box center [749, 360] width 88 height 88
click at [803, 433] on button "Apply" at bounding box center [802, 435] width 28 height 13
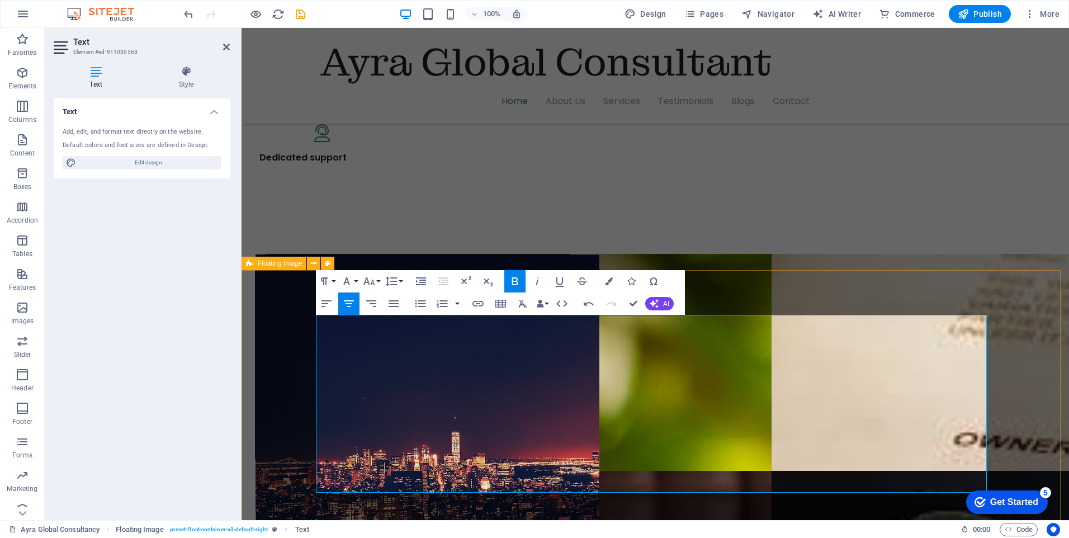
click at [483, 390] on div "Plot Management Plot management gsgasgas\sgsdagsdag\sdag gsdgsgds dsg dsg sdg d…" at bounding box center [897, 302] width 828 height 492
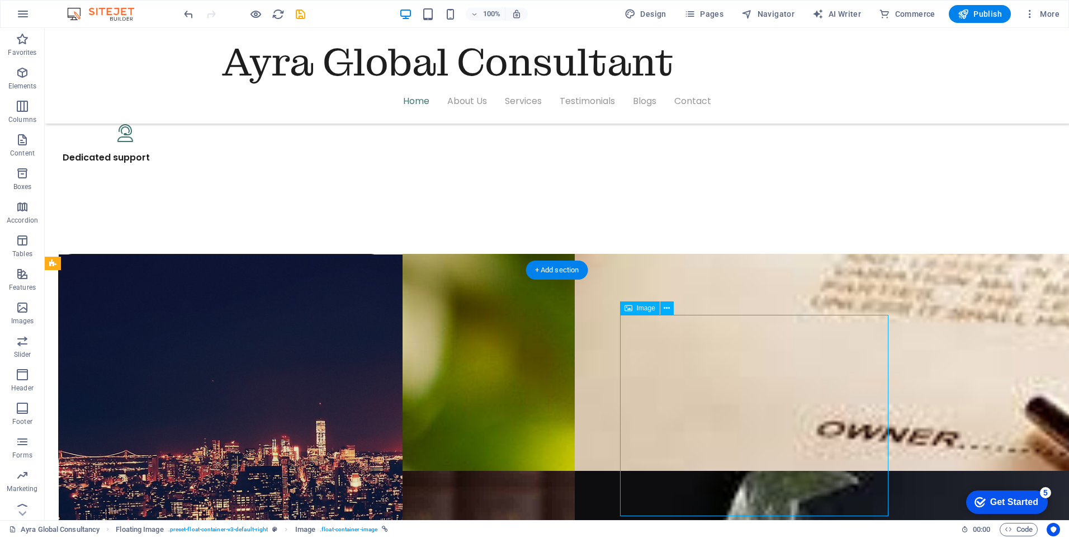
select select "%"
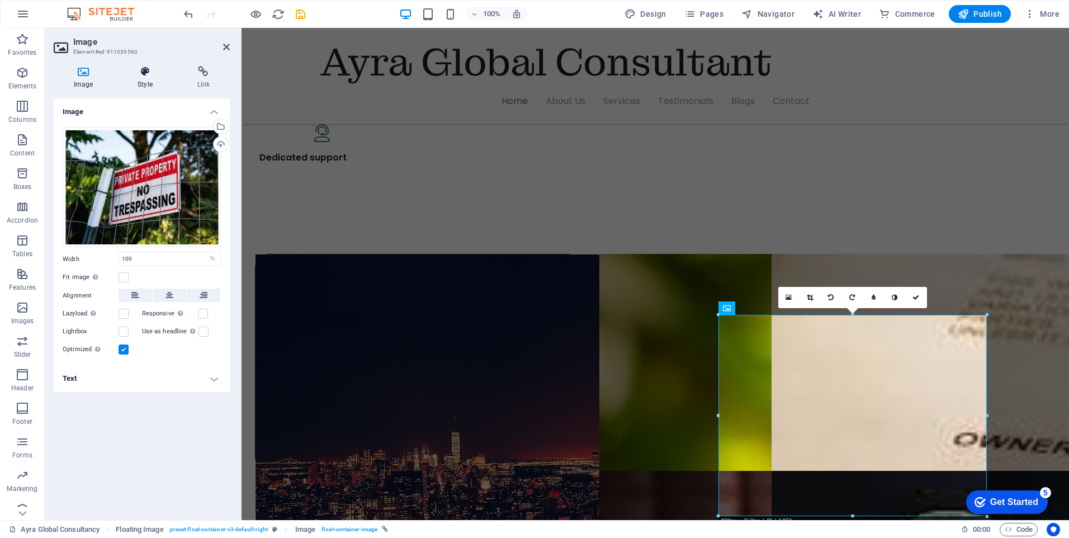
click at [143, 78] on h4 "Style" at bounding box center [146, 77] width 59 height 23
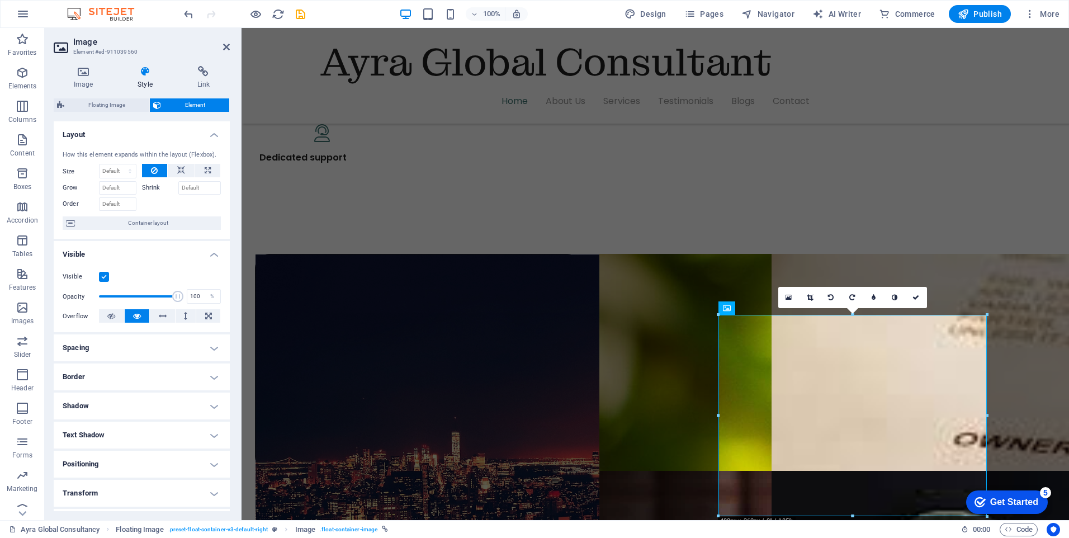
click at [183, 376] on h4 "Border" at bounding box center [142, 376] width 176 height 27
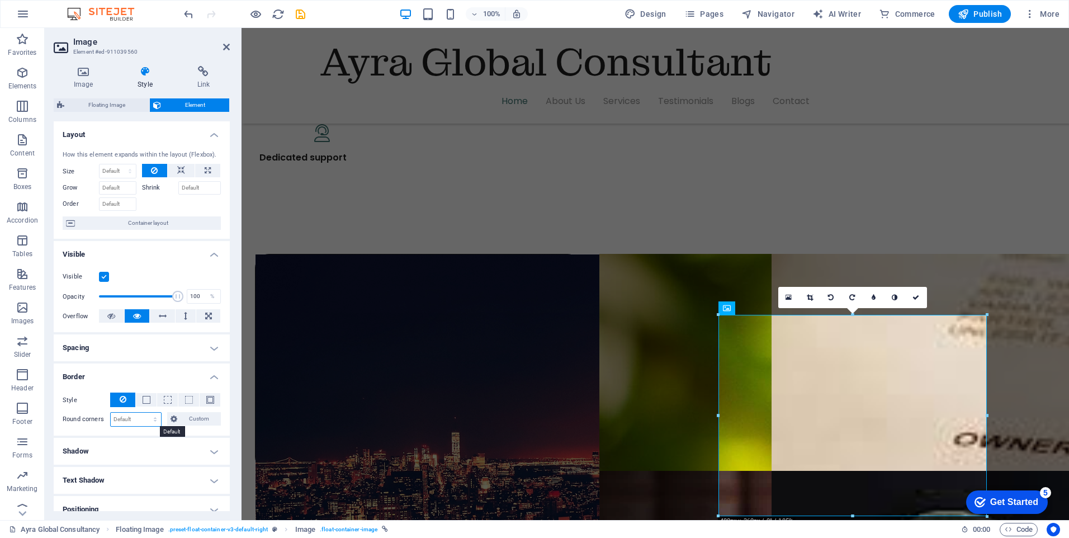
click at [131, 414] on select "Default px rem % vh vw Custom" at bounding box center [136, 419] width 50 height 13
select select "px"
click at [144, 413] on select "Default px rem % vh vw Custom" at bounding box center [136, 419] width 50 height 13
type input "40"
click at [483, 410] on div "Plot Management Plot management gsgasgas\sgsdagsdag\sdag gsdgsgds dsg dsg sdg d…" at bounding box center [897, 302] width 828 height 492
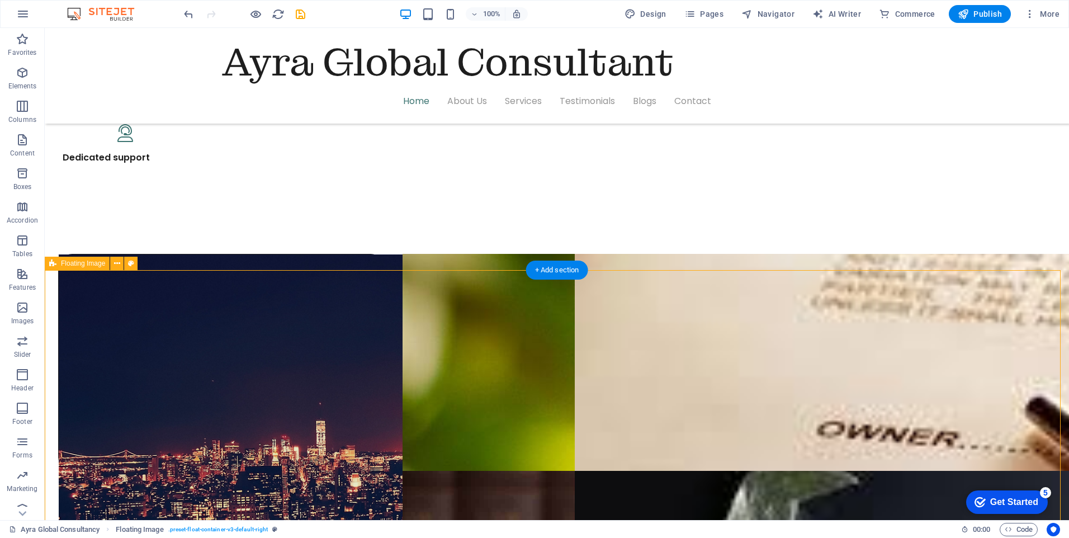
click at [112, 314] on div "Plot Management Plot management gsgasgas\sgsdagsdag\sdag gsdgsgds dsg dsg sdg d…" at bounding box center [601, 302] width 1024 height 492
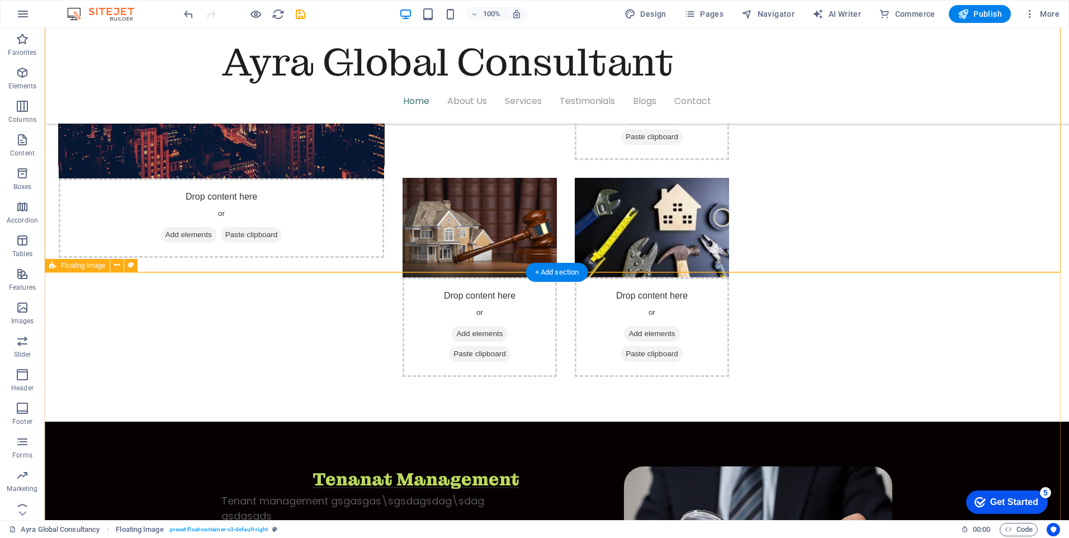
scroll to position [1398, 0]
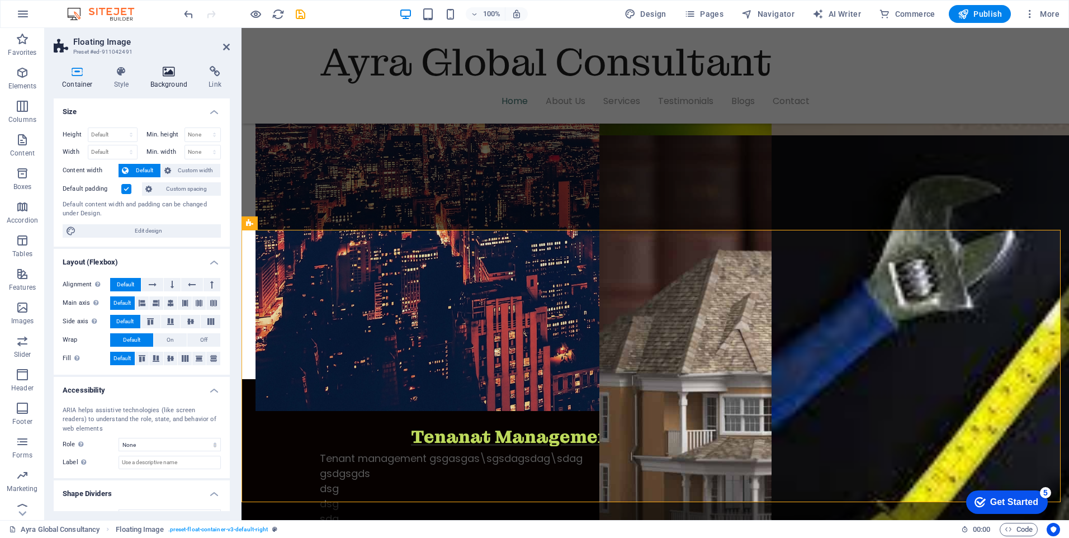
click at [171, 82] on h4 "Background" at bounding box center [171, 77] width 59 height 23
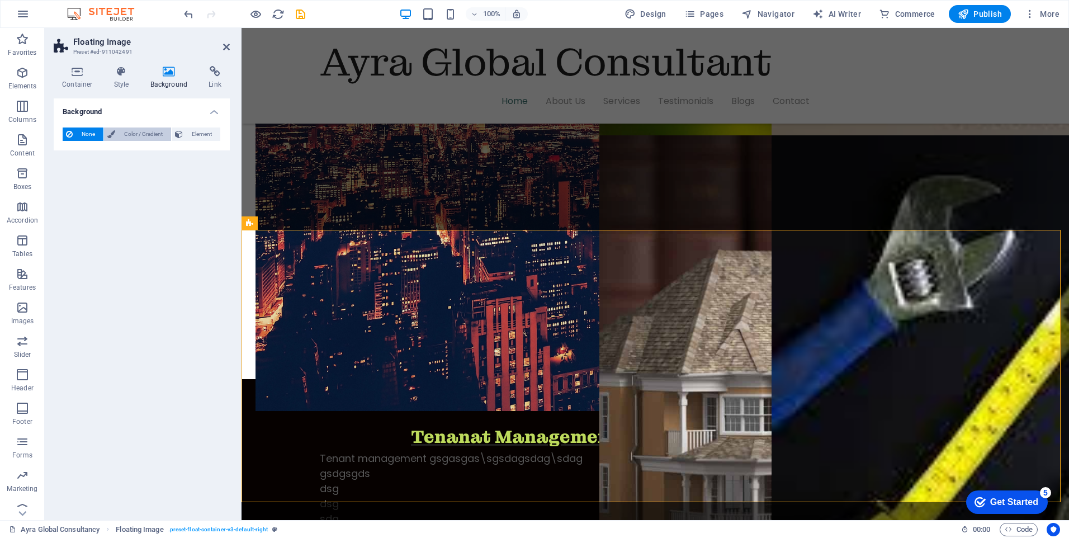
click at [134, 135] on span "Color / Gradient" at bounding box center [143, 133] width 49 height 13
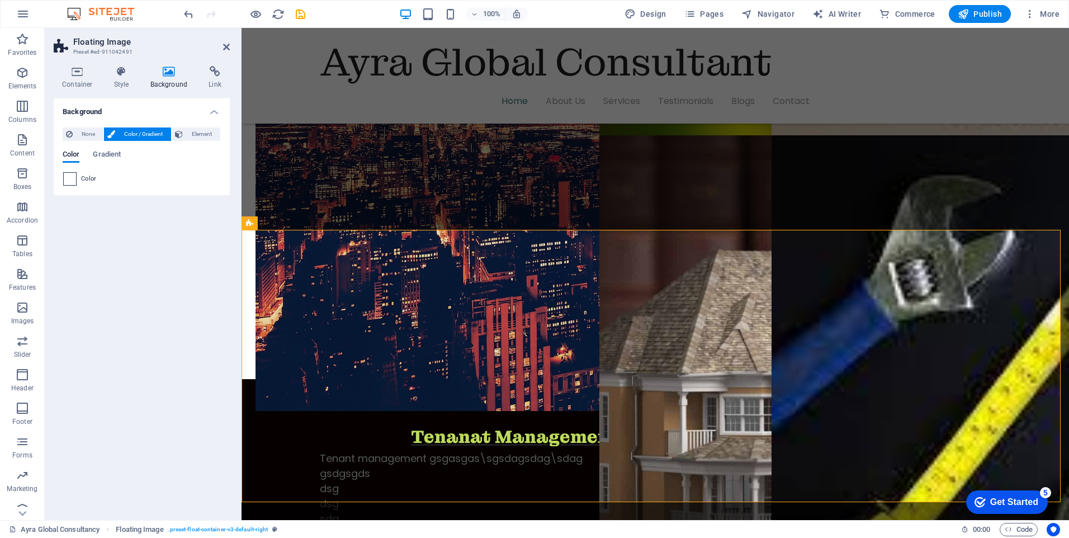
click at [70, 181] on span at bounding box center [70, 179] width 12 height 12
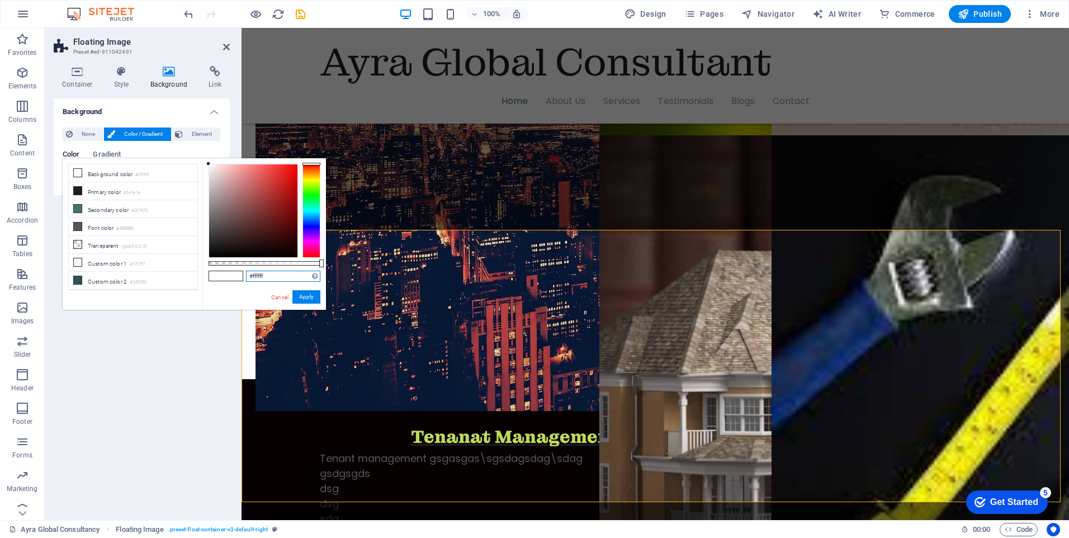
click at [267, 277] on input "#ffffff" at bounding box center [283, 276] width 74 height 11
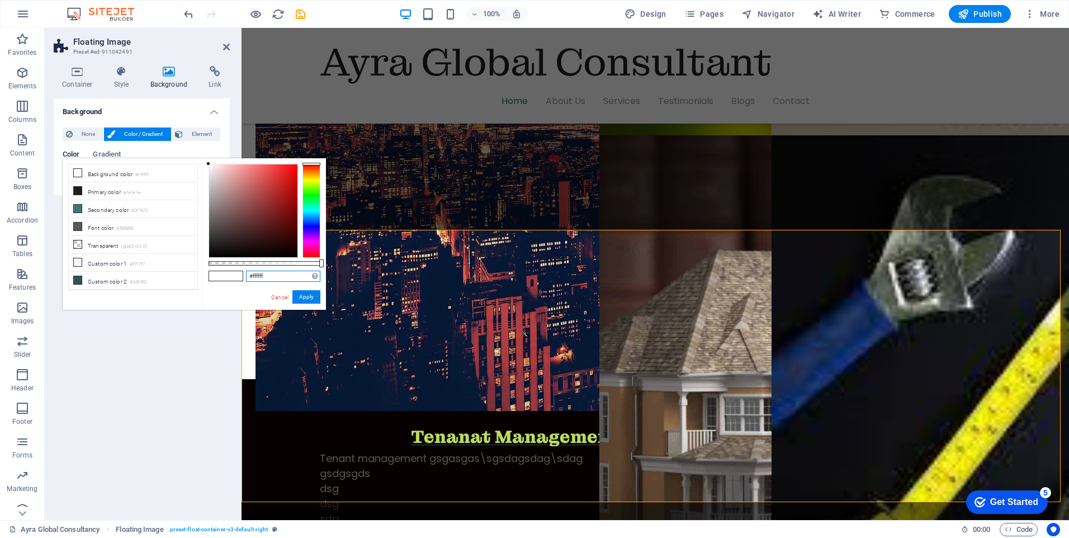
paste input "060100"
type input "#060100"
click at [298, 294] on button "Apply" at bounding box center [306, 296] width 28 height 13
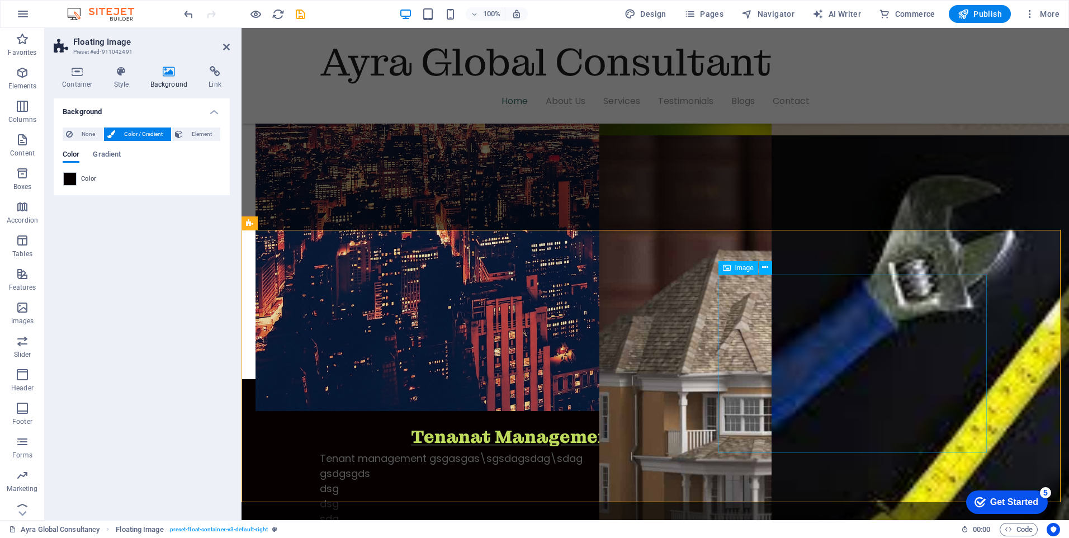
select select "%"
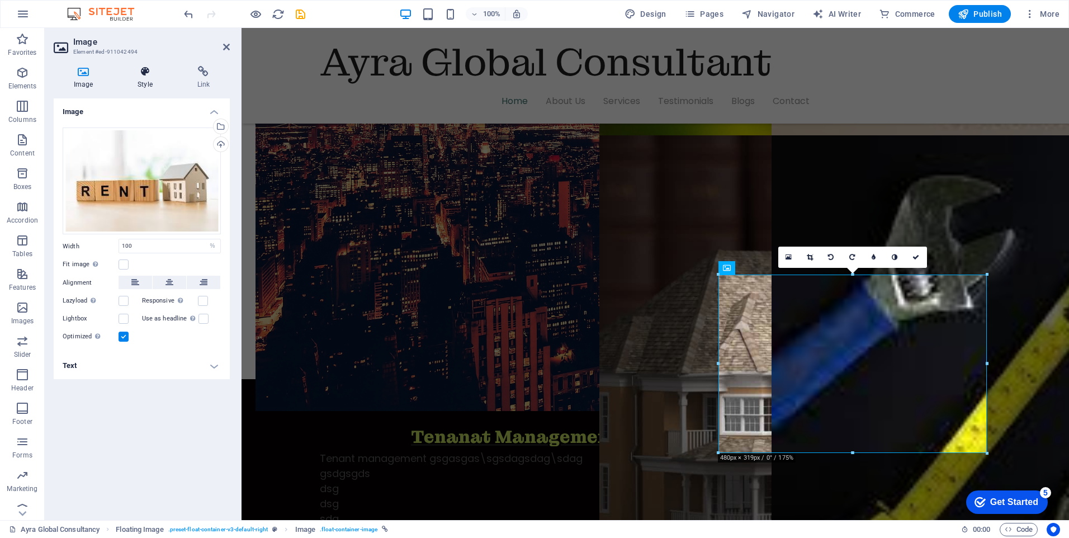
click at [140, 82] on h4 "Style" at bounding box center [146, 77] width 59 height 23
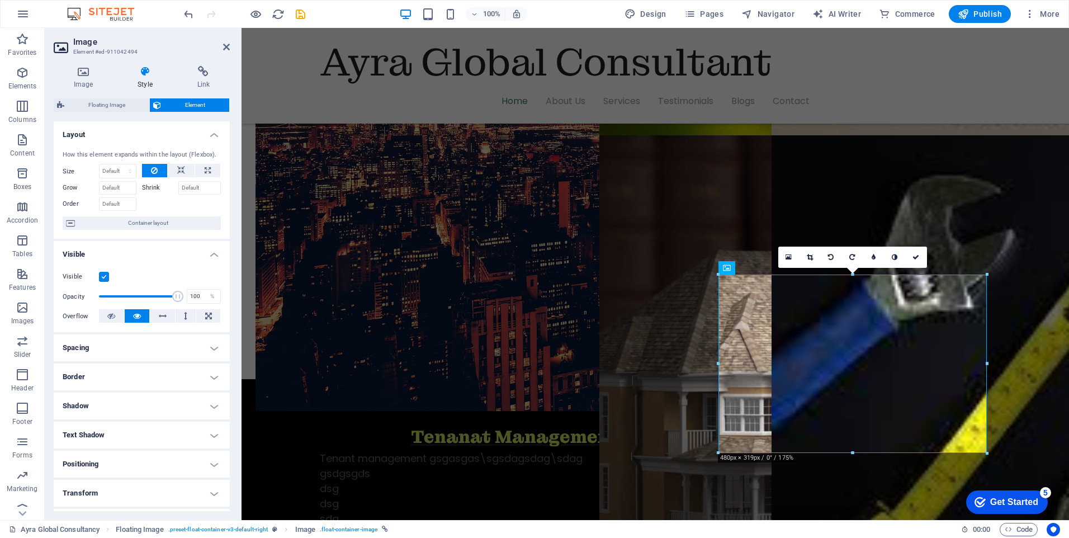
click at [86, 371] on h4 "Border" at bounding box center [142, 376] width 176 height 27
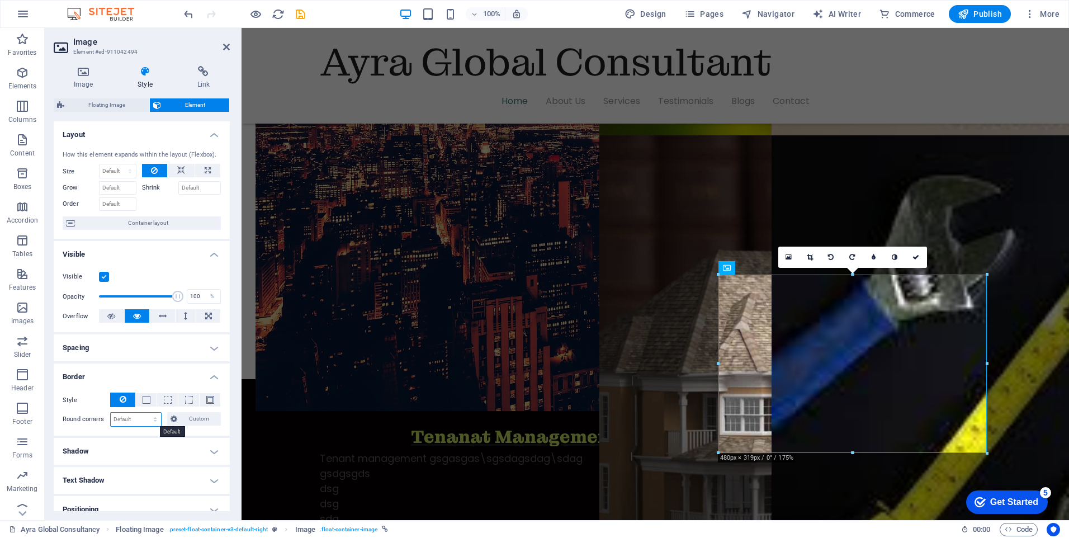
click at [139, 415] on select "Default px rem % vh vw Custom" at bounding box center [136, 419] width 50 height 13
select select "px"
click at [144, 413] on select "Default px rem % vh vw Custom" at bounding box center [136, 419] width 50 height 13
type input "40"
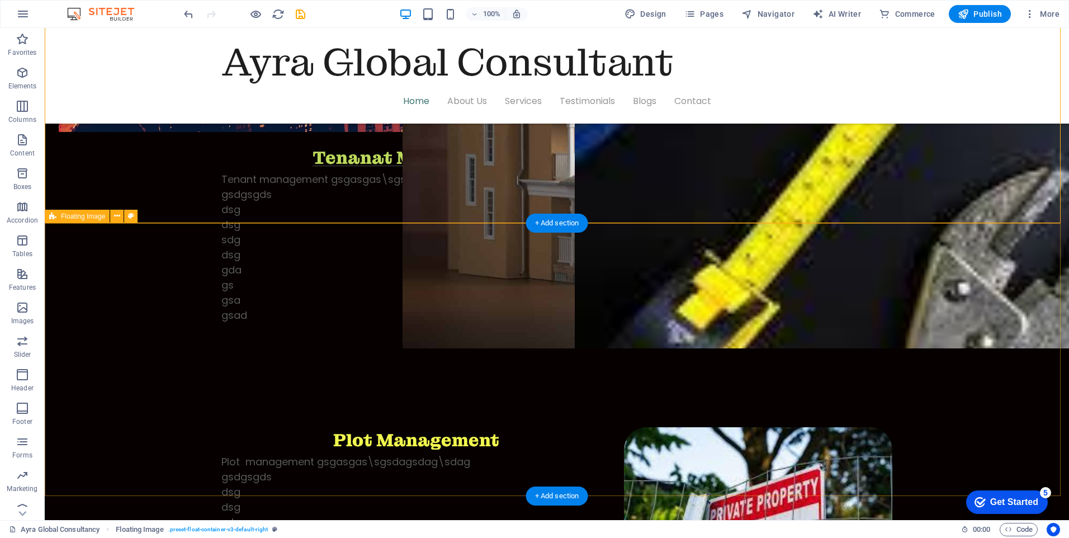
scroll to position [1677, 0]
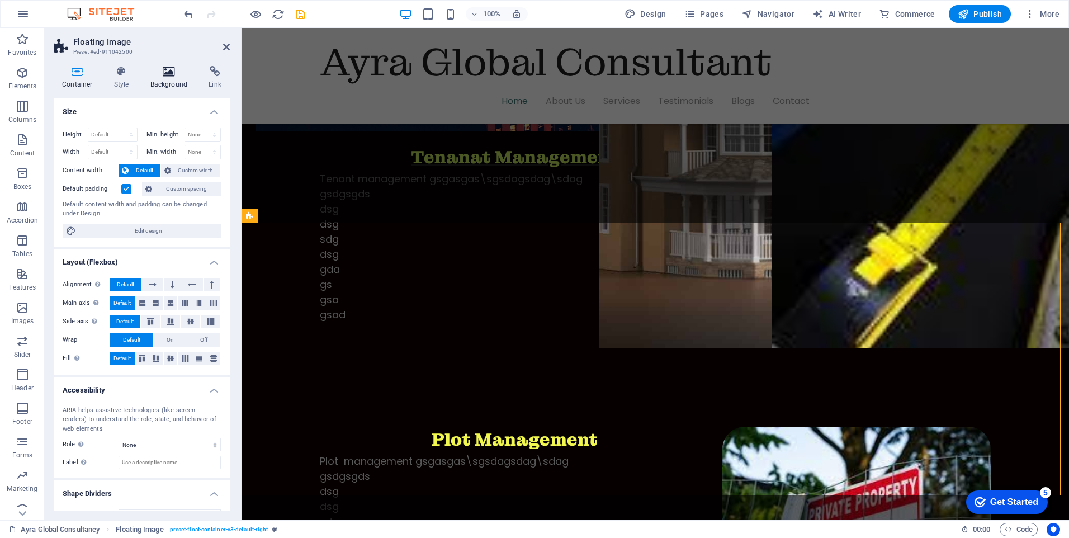
click at [167, 78] on h4 "Background" at bounding box center [171, 77] width 59 height 23
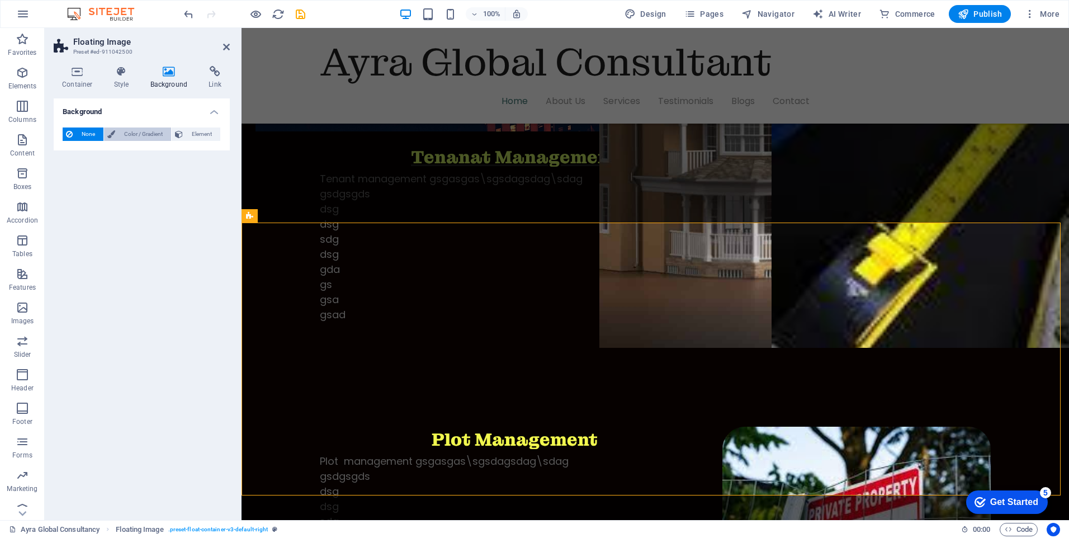
click at [143, 134] on span "Color / Gradient" at bounding box center [143, 133] width 49 height 13
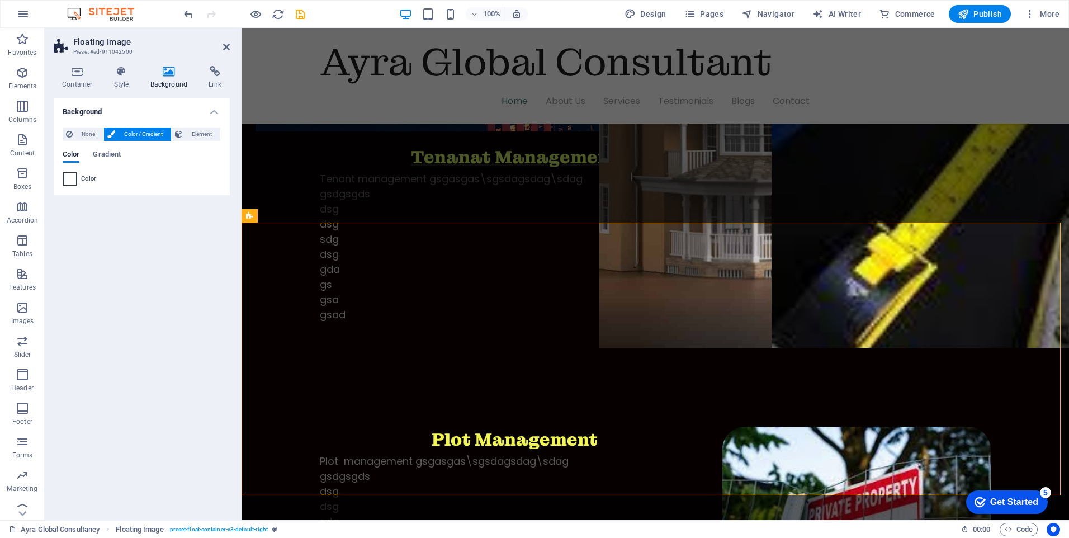
click at [71, 179] on span at bounding box center [70, 179] width 12 height 12
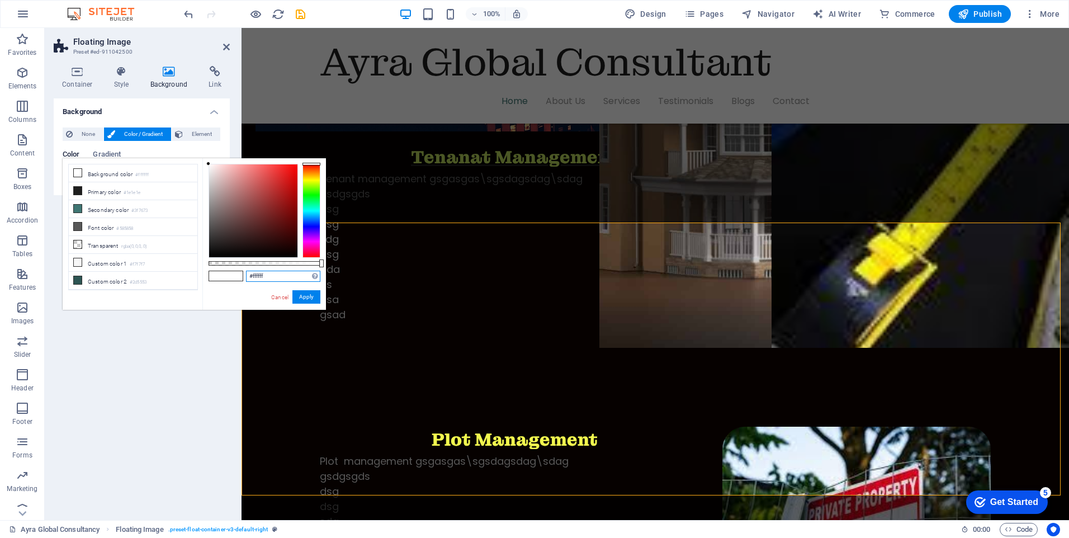
click at [272, 275] on input "#ffffff" at bounding box center [283, 276] width 74 height 11
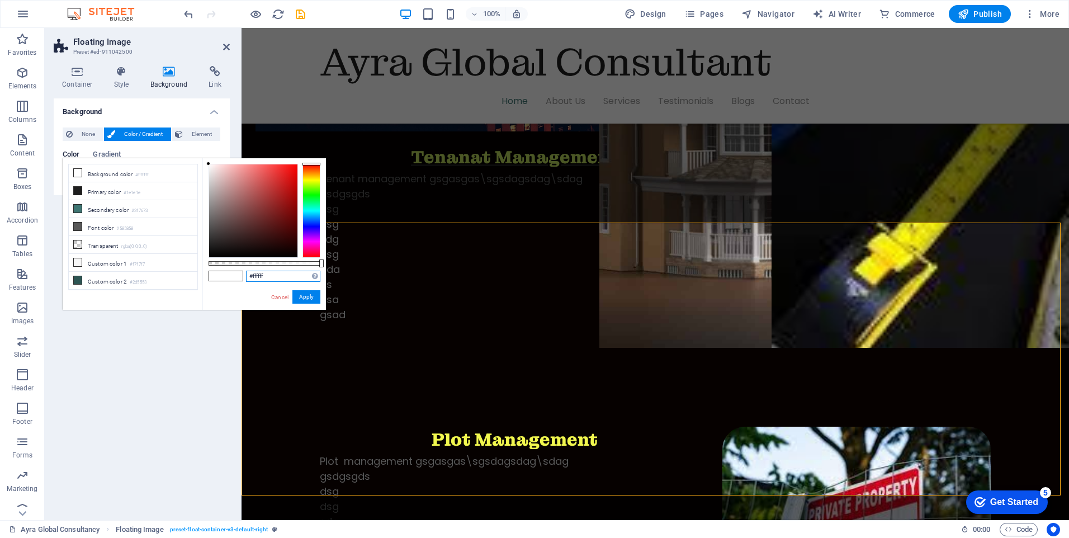
paste input "060100"
type input "#060100"
click at [302, 296] on button "Apply" at bounding box center [306, 296] width 28 height 13
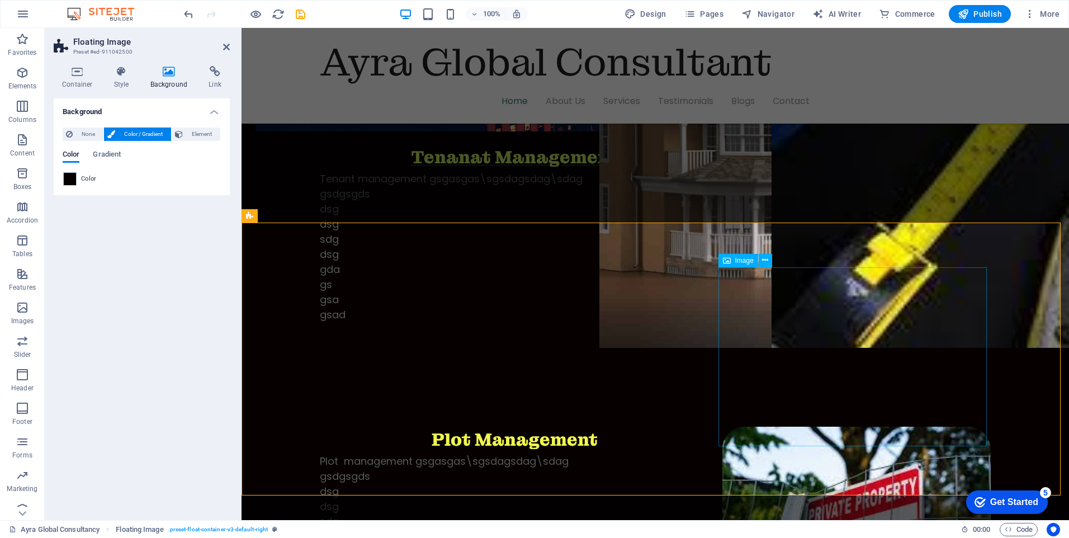
select select "%"
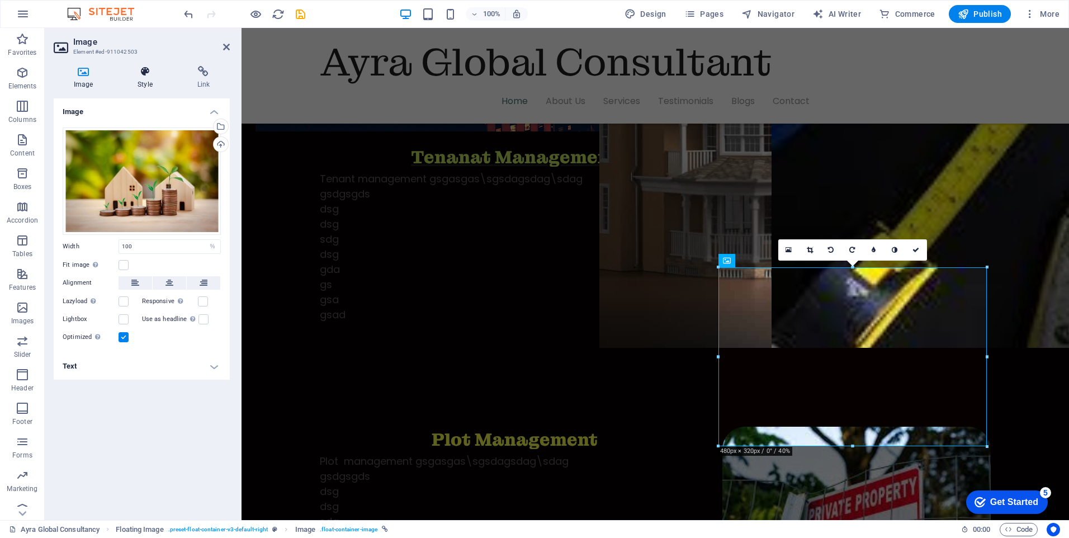
click at [143, 82] on h4 "Style" at bounding box center [146, 77] width 59 height 23
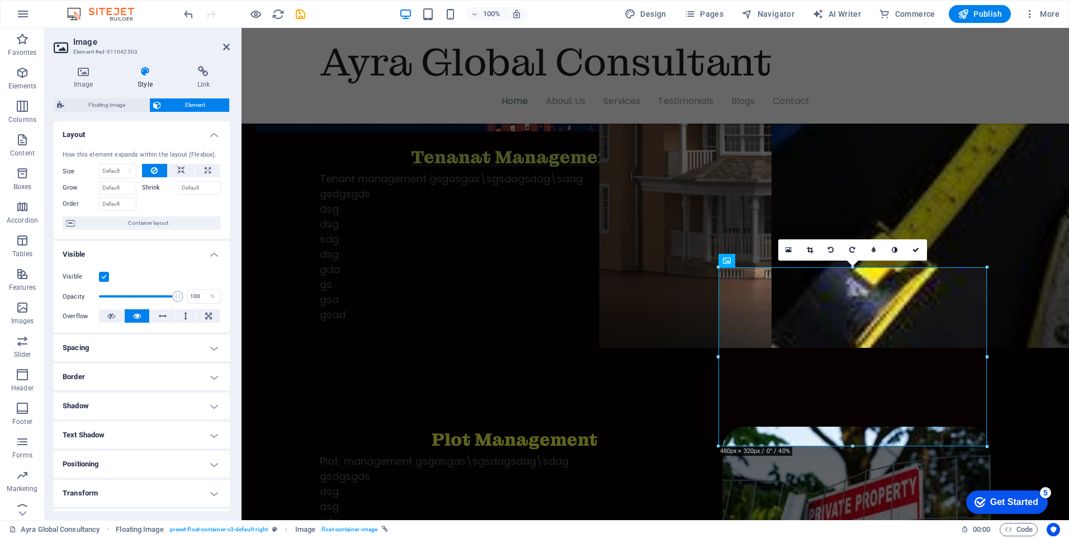
click at [81, 372] on h4 "Border" at bounding box center [142, 376] width 176 height 27
click at [140, 415] on select "Default px rem % vh vw Custom" at bounding box center [136, 419] width 50 height 13
select select "px"
click at [144, 413] on select "Default px rem % vh vw Custom" at bounding box center [136, 419] width 50 height 13
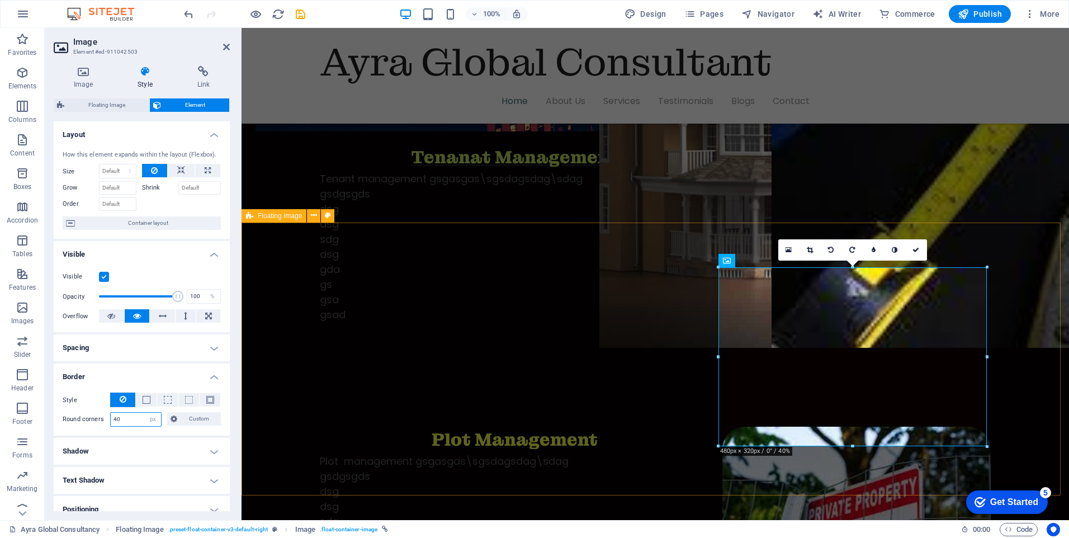
type input "40"
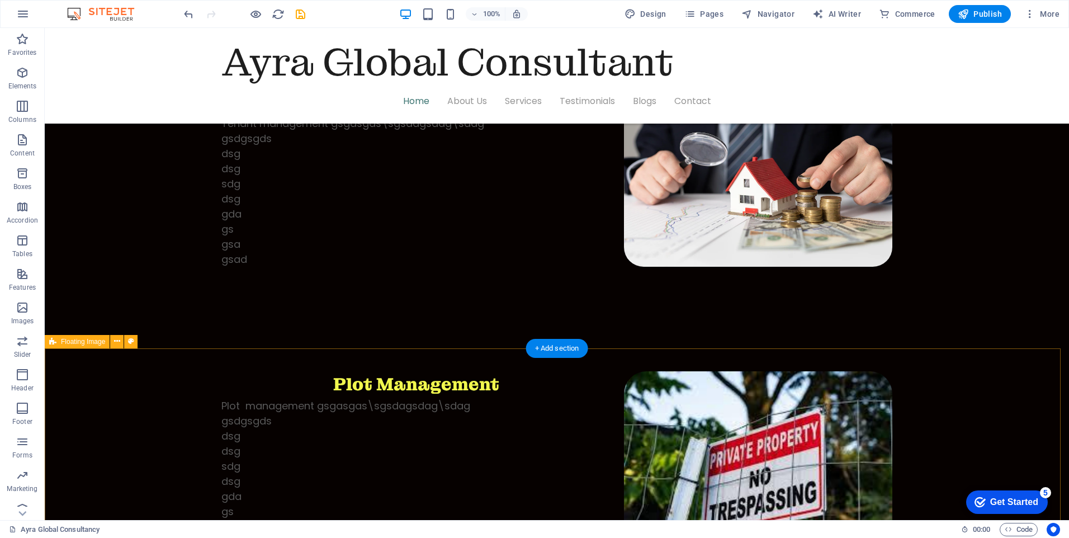
scroll to position [1733, 0]
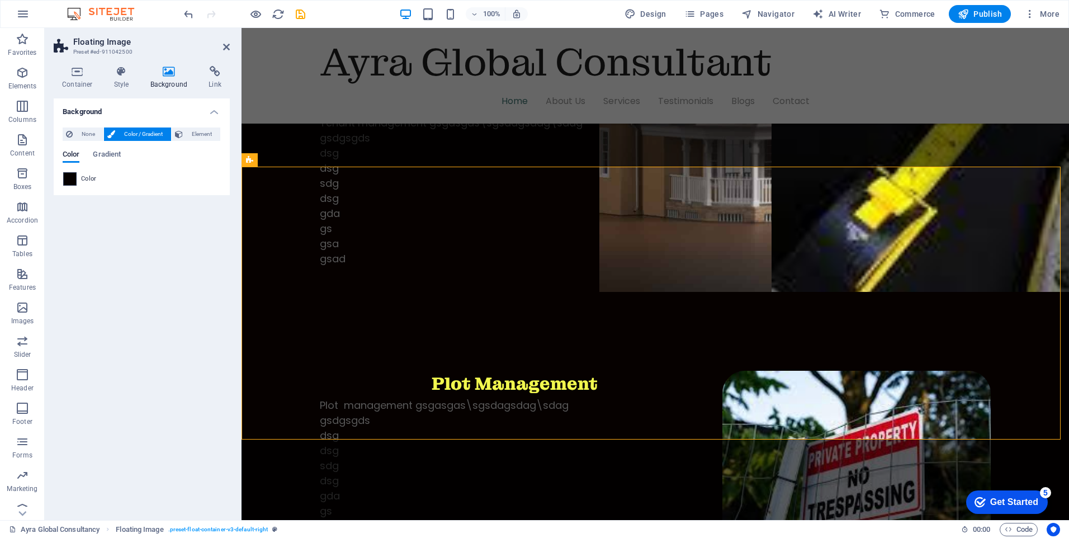
click at [67, 174] on span at bounding box center [70, 179] width 12 height 12
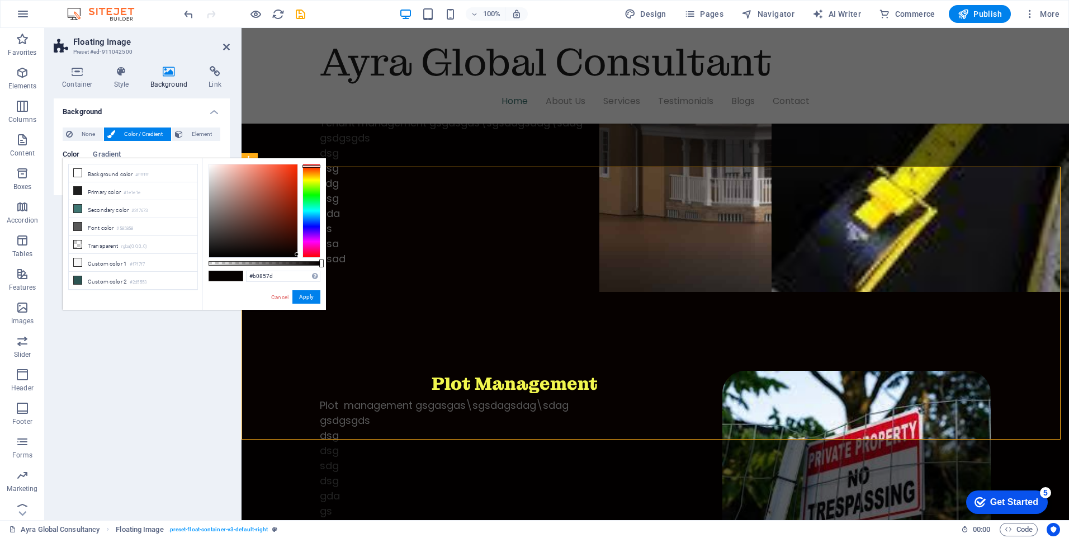
click at [234, 192] on div at bounding box center [253, 210] width 88 height 93
click at [231, 213] on div at bounding box center [253, 210] width 88 height 93
click at [218, 203] on div at bounding box center [253, 210] width 88 height 93
click at [218, 220] on div at bounding box center [253, 210] width 88 height 93
click at [242, 209] on div at bounding box center [253, 210] width 88 height 93
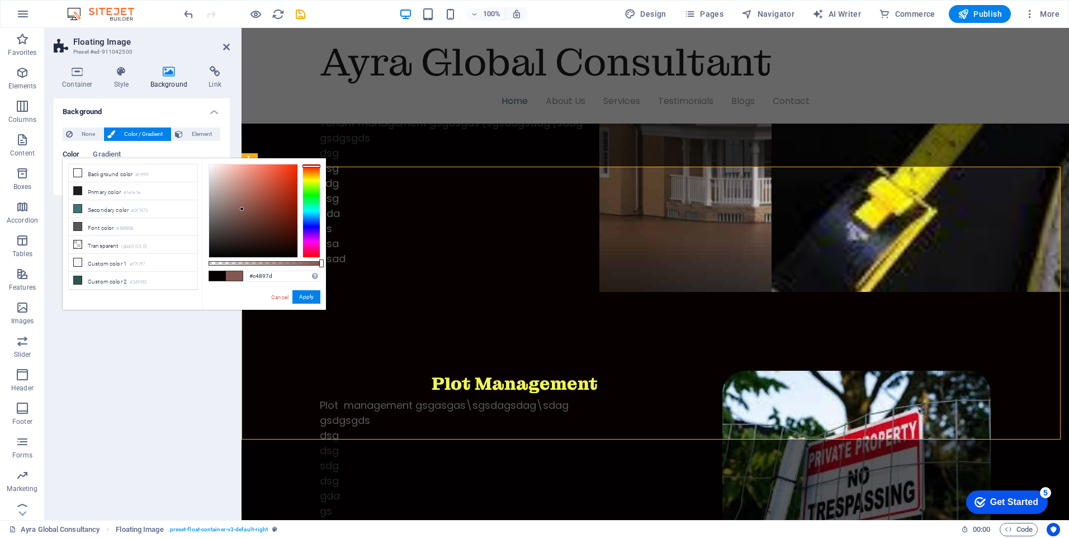
click at [240, 185] on div at bounding box center [253, 210] width 88 height 93
click at [226, 187] on div at bounding box center [253, 210] width 88 height 93
click at [226, 178] on div at bounding box center [253, 210] width 88 height 93
click at [229, 171] on div at bounding box center [253, 210] width 88 height 93
click at [223, 207] on div at bounding box center [253, 210] width 88 height 93
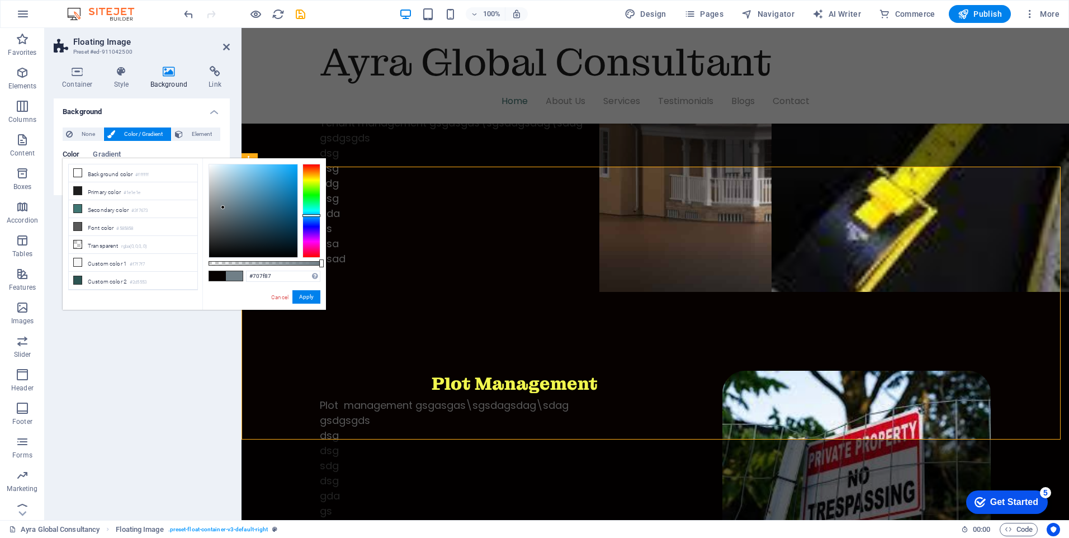
click at [306, 215] on div at bounding box center [311, 211] width 18 height 94
click at [267, 190] on div at bounding box center [253, 210] width 88 height 93
click at [261, 179] on div at bounding box center [253, 210] width 88 height 93
click at [254, 170] on div at bounding box center [253, 210] width 88 height 93
click at [226, 165] on div at bounding box center [253, 210] width 88 height 93
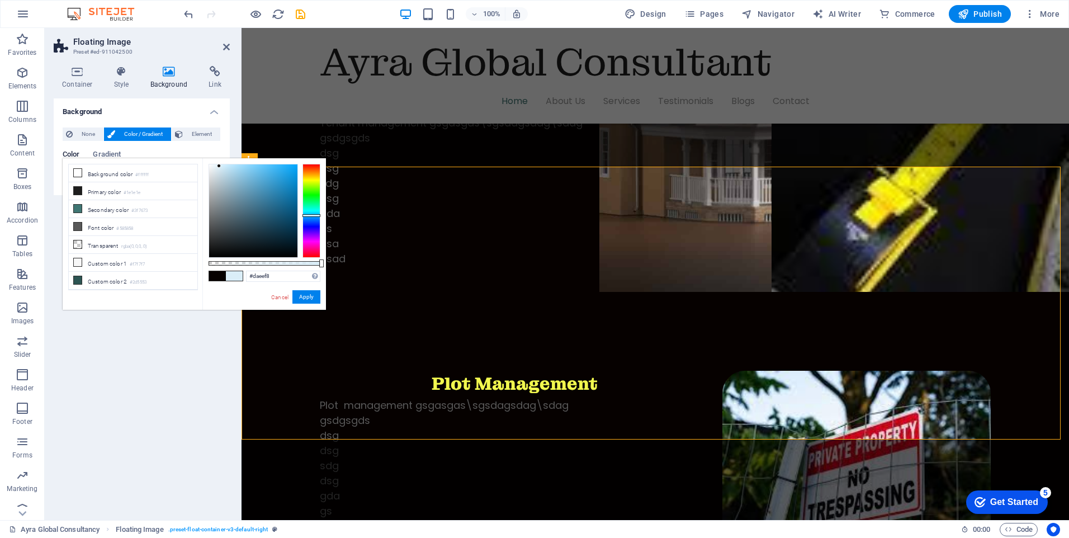
click at [219, 166] on div at bounding box center [253, 210] width 88 height 93
click at [219, 184] on div at bounding box center [253, 210] width 88 height 93
click at [242, 220] on div at bounding box center [253, 210] width 88 height 93
click at [253, 233] on div at bounding box center [253, 210] width 88 height 93
click at [262, 218] on div at bounding box center [253, 210] width 88 height 93
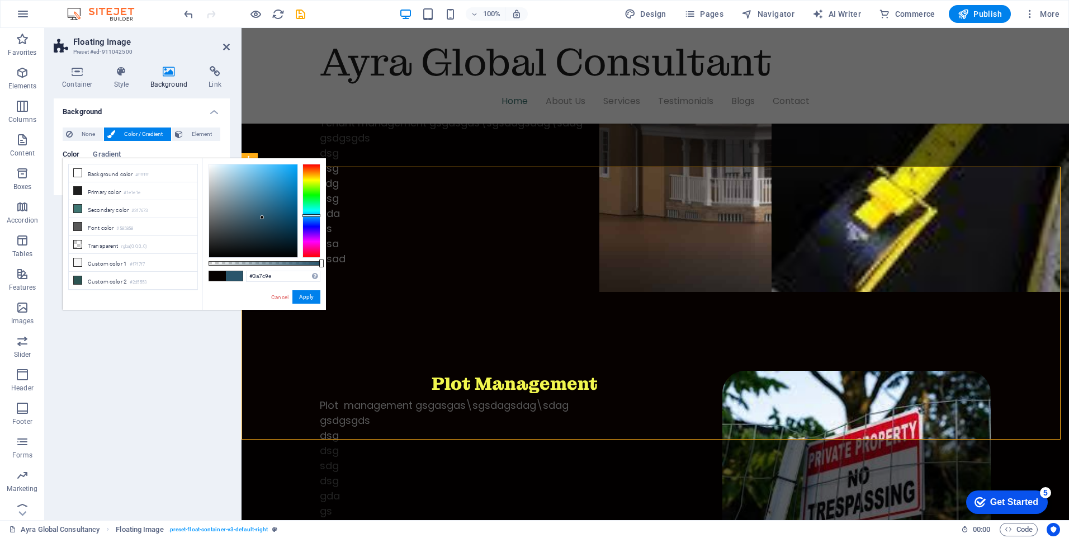
click at [264, 199] on div at bounding box center [253, 210] width 88 height 93
click at [269, 188] on div at bounding box center [253, 210] width 88 height 93
click at [272, 183] on div at bounding box center [253, 210] width 88 height 93
click at [272, 174] on div at bounding box center [253, 210] width 88 height 93
click at [273, 172] on div at bounding box center [253, 210] width 88 height 93
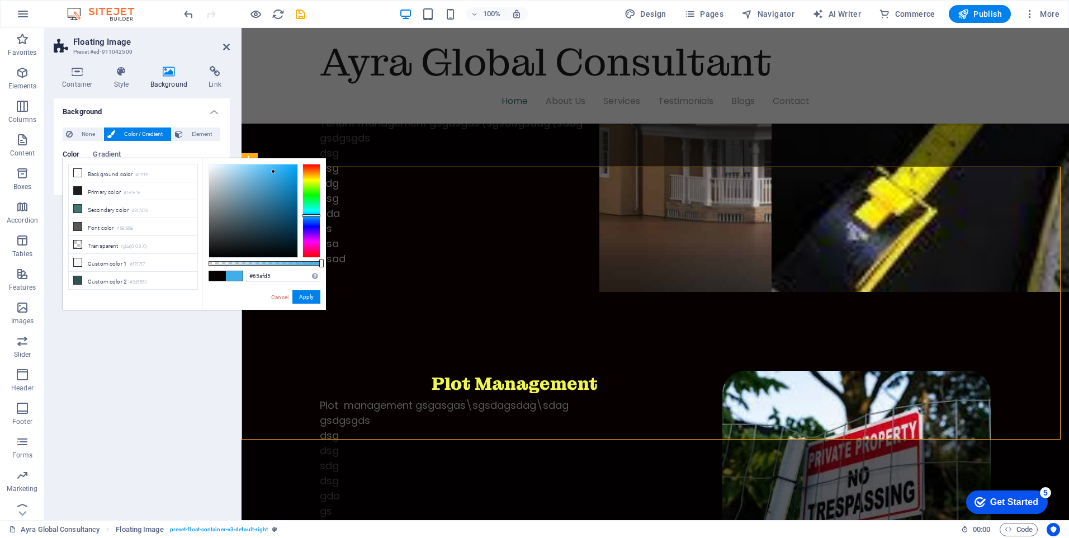
click at [255, 179] on div at bounding box center [253, 210] width 88 height 93
click at [269, 192] on div at bounding box center [253, 210] width 88 height 93
click at [271, 202] on div at bounding box center [253, 210] width 88 height 93
type input "#2f6f90"
click at [268, 204] on div at bounding box center [253, 210] width 88 height 93
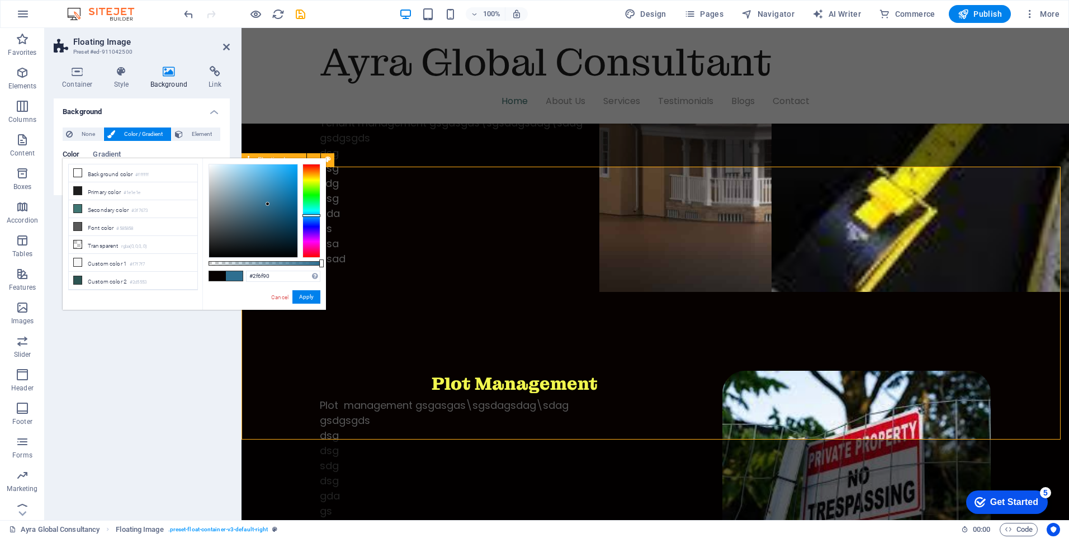
scroll to position [1677, 0]
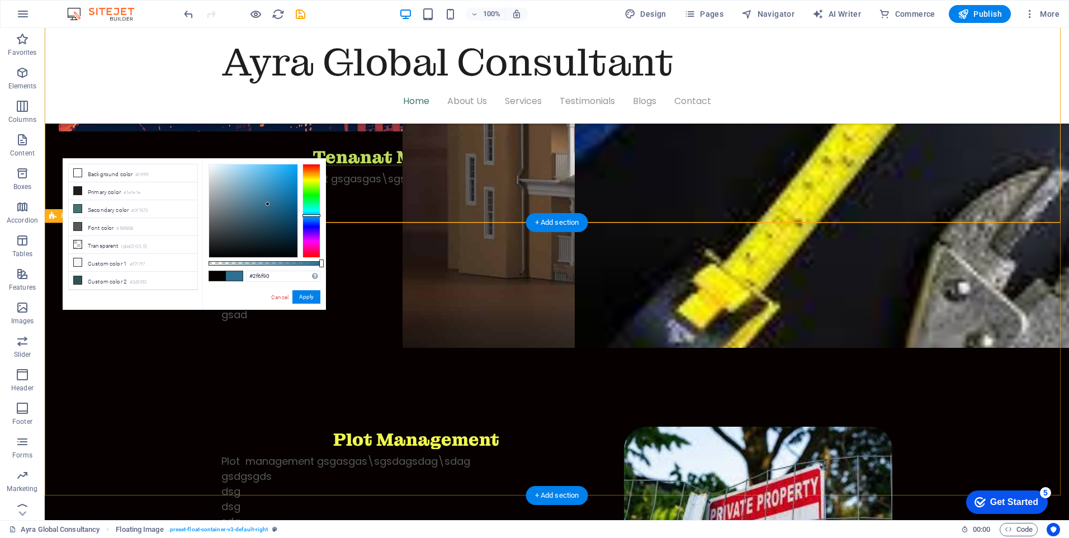
click at [302, 299] on button "Apply" at bounding box center [306, 296] width 28 height 13
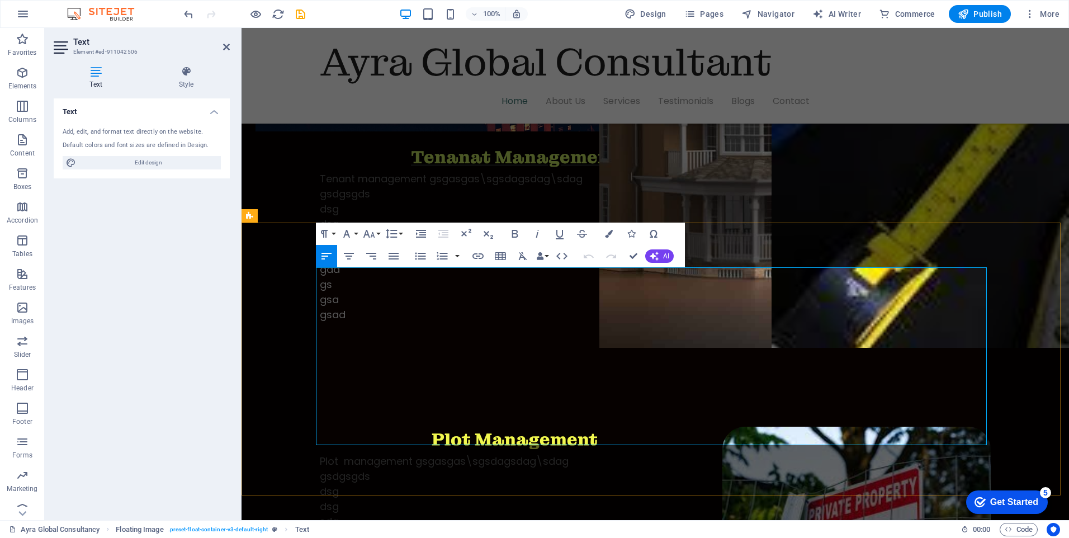
click at [513, 234] on icon "button" at bounding box center [515, 234] width 6 height 8
click at [348, 256] on icon "button" at bounding box center [349, 256] width 10 height 7
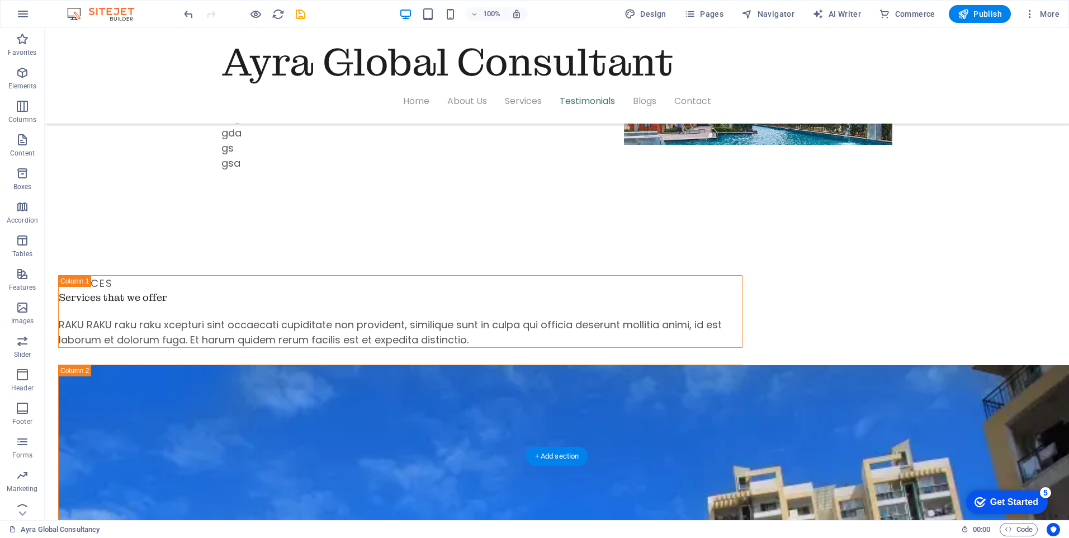
scroll to position [2908, 0]
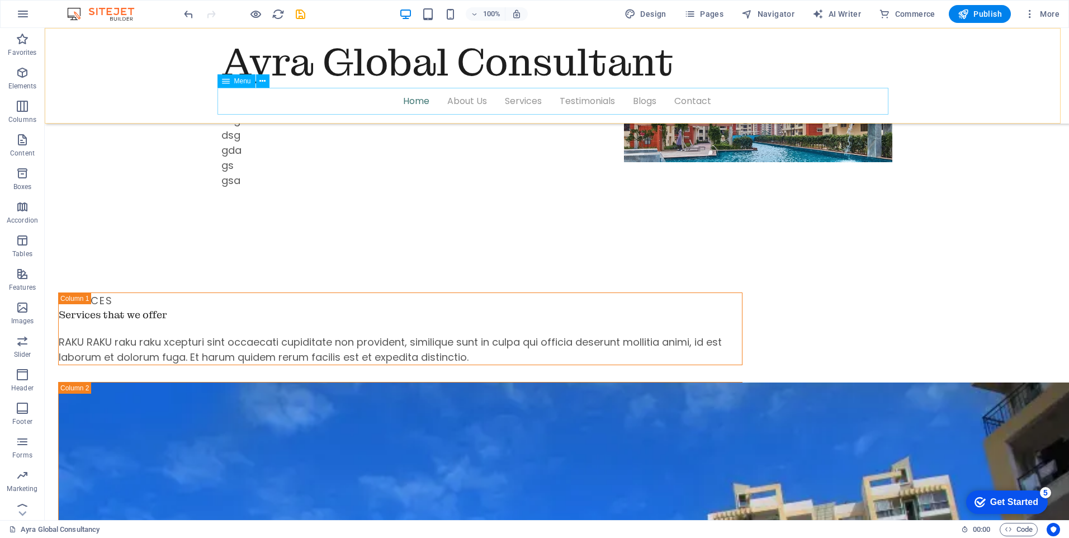
click at [409, 97] on nav "Home About Us Services Testimonials Blogs Contact" at bounding box center [556, 101] width 671 height 27
click at [452, 101] on nav "Home About Us Services Testimonials Blogs Contact" at bounding box center [556, 101] width 671 height 27
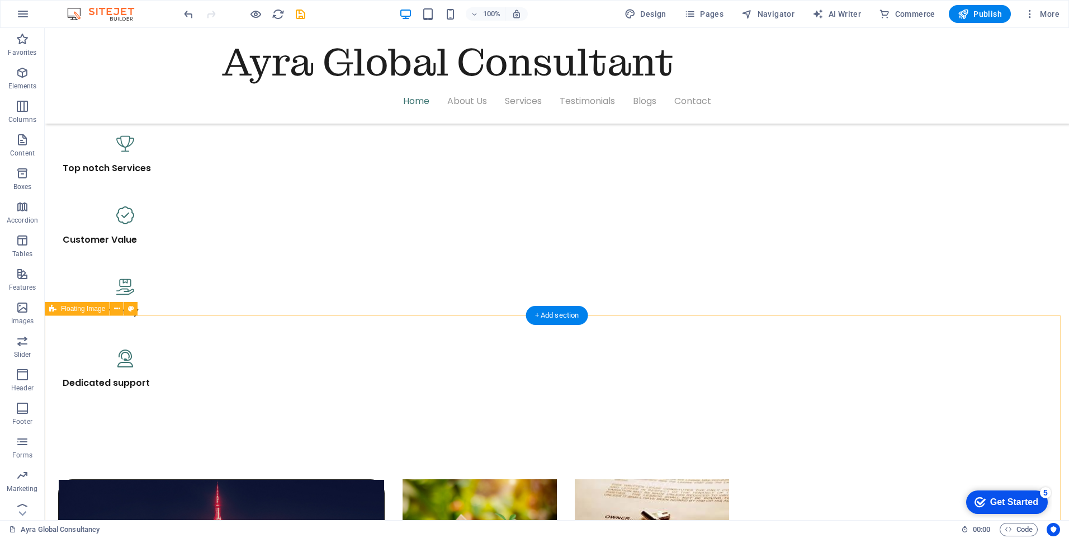
scroll to position [839, 0]
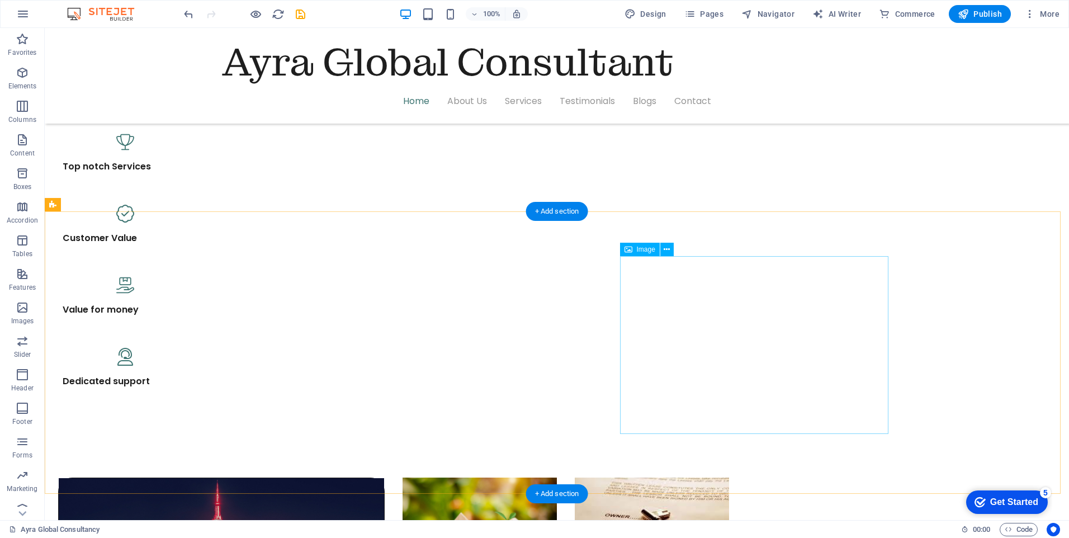
select select "px"
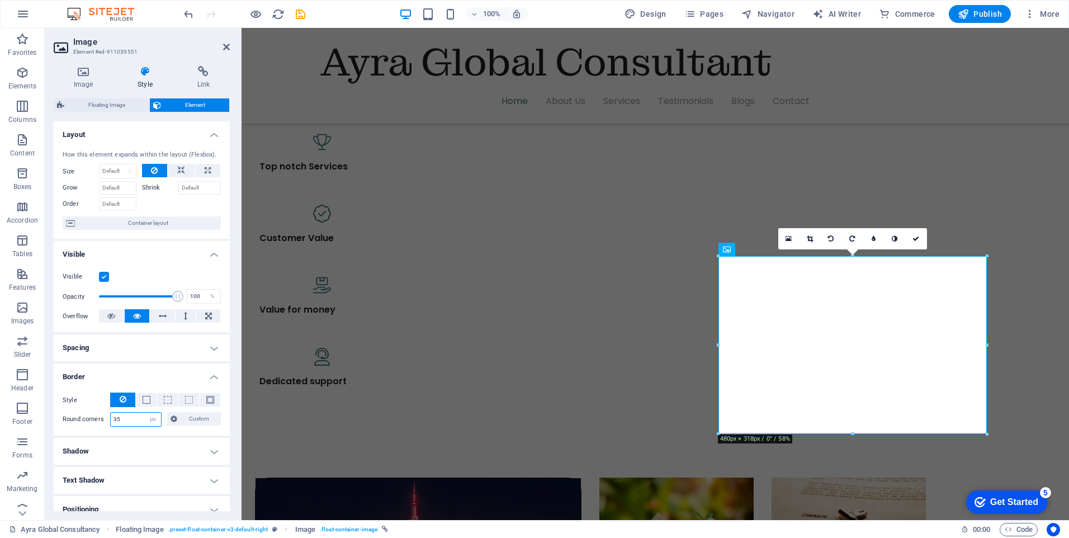
click at [133, 417] on input "35" at bounding box center [136, 419] width 50 height 13
type input "40"
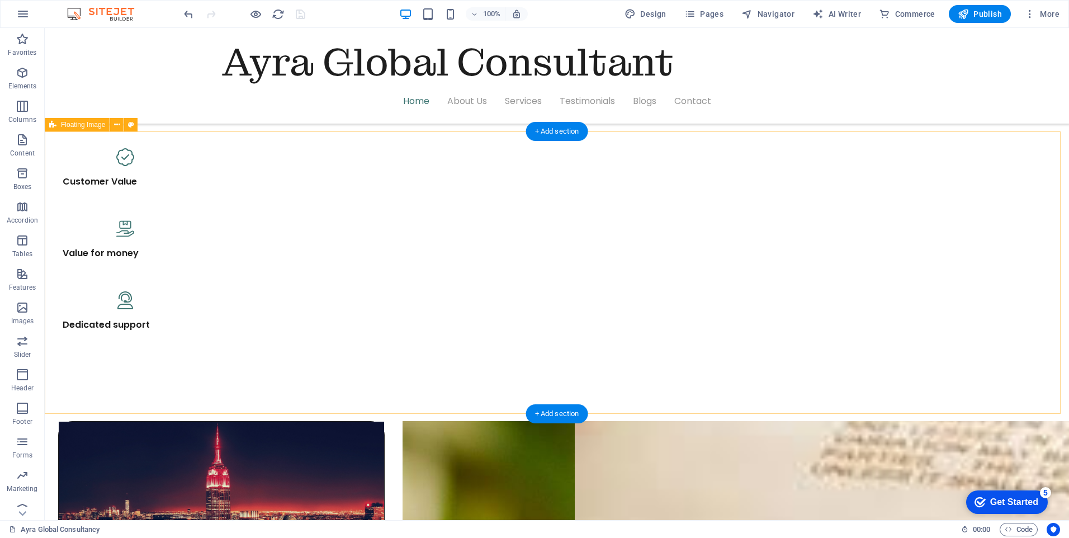
scroll to position [895, 0]
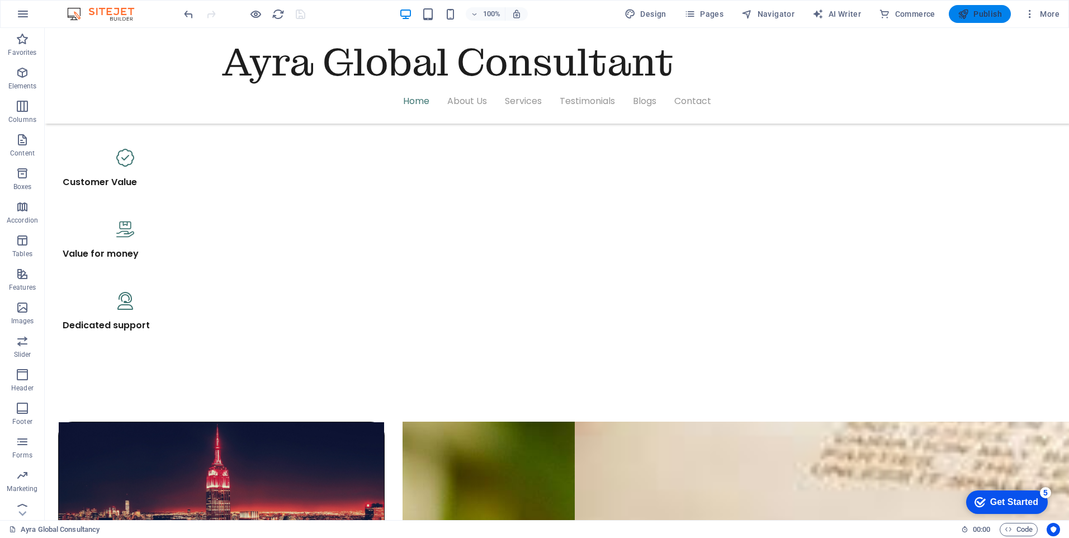
click at [996, 14] on span "Publish" at bounding box center [980, 13] width 44 height 11
